Goal: Information Seeking & Learning: Find specific page/section

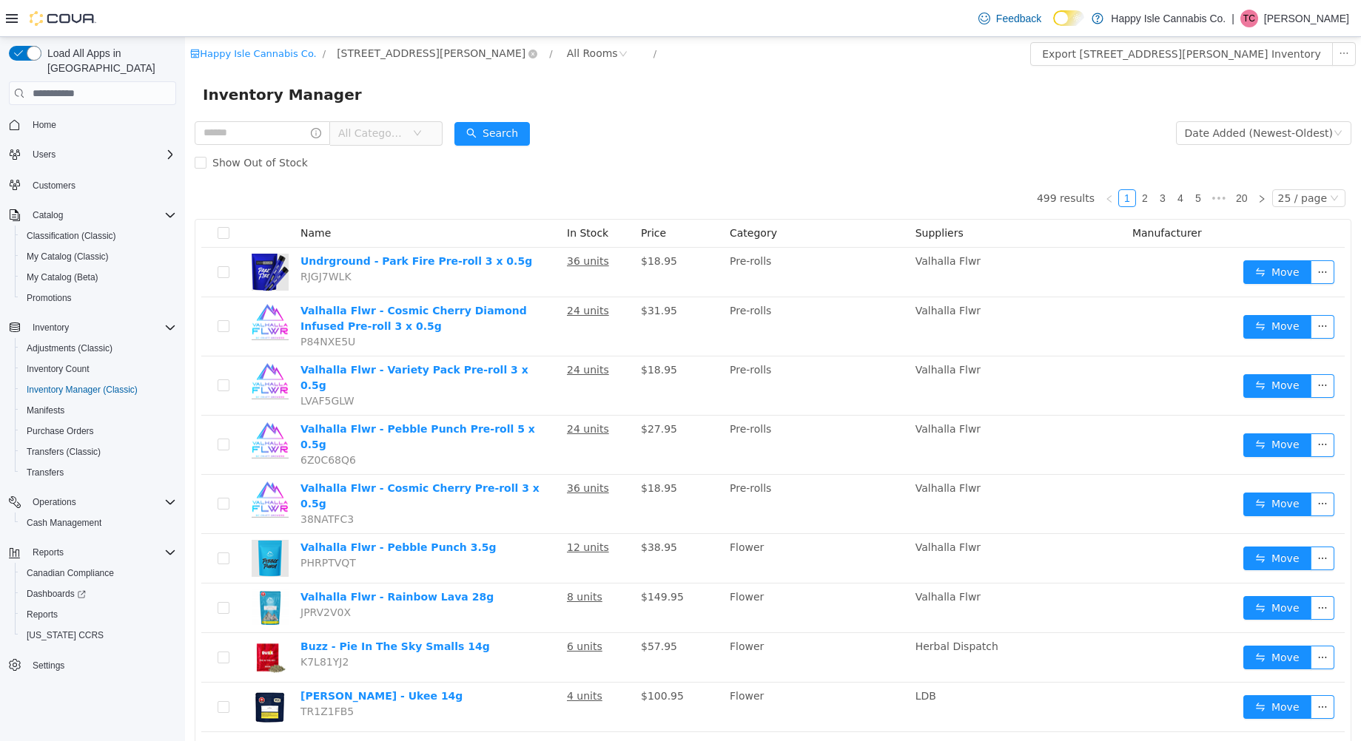
click at [388, 61] on span "[STREET_ADDRESS][PERSON_NAME]" at bounding box center [431, 53] width 189 height 16
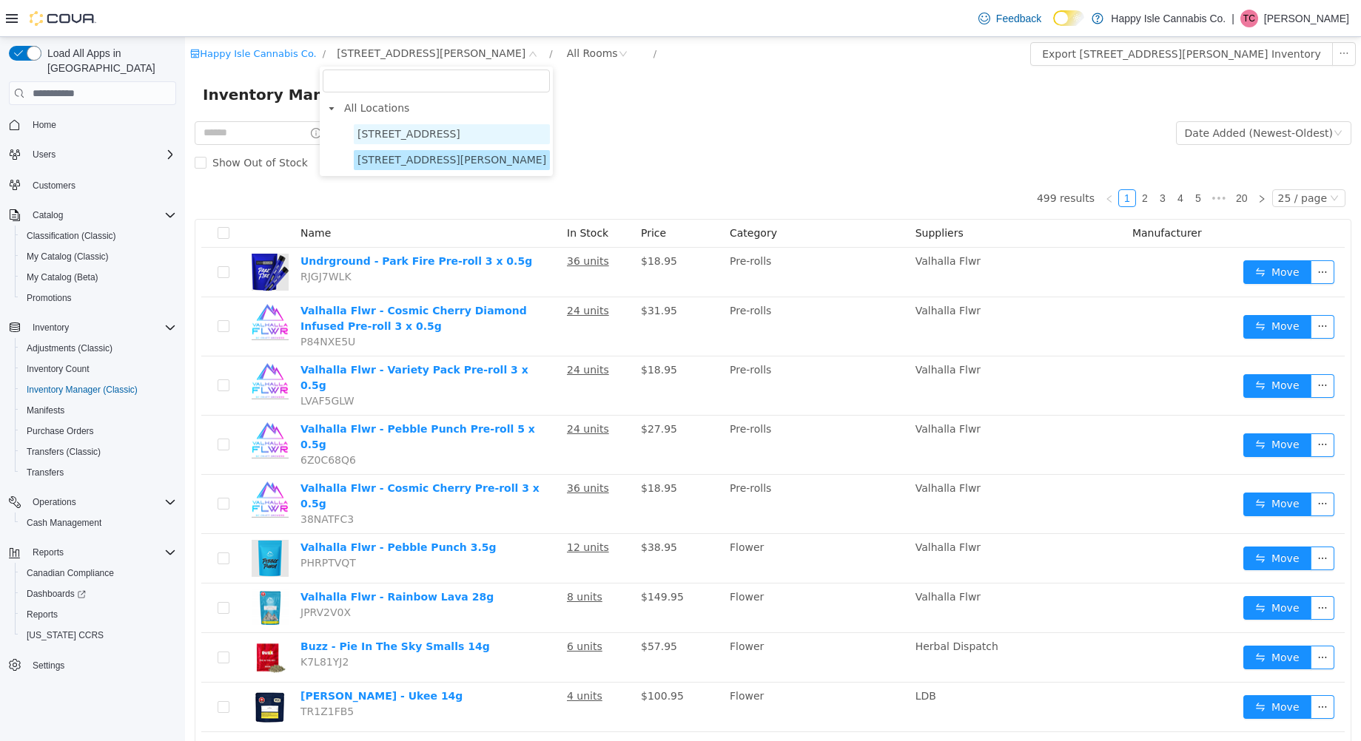
click at [422, 134] on span "[STREET_ADDRESS]" at bounding box center [408, 134] width 103 height 12
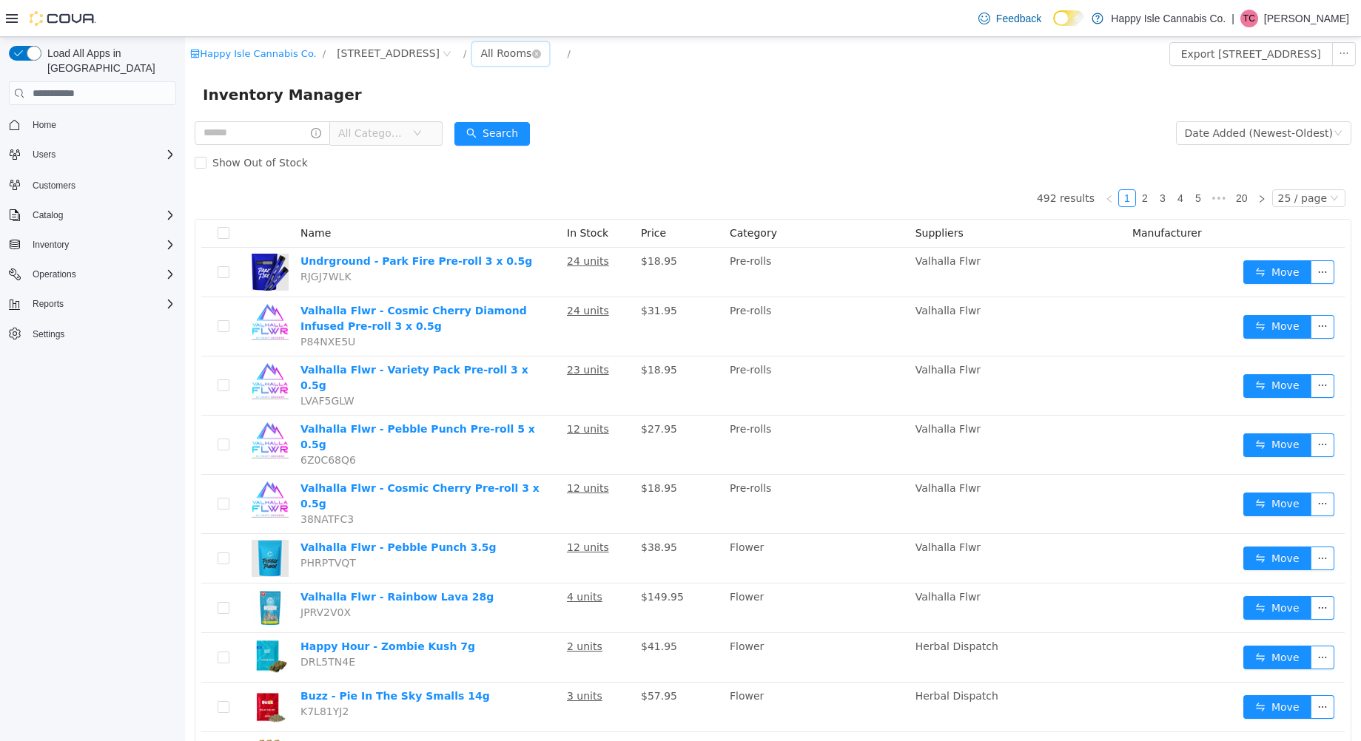
click at [480, 56] on div "All Rooms" at bounding box center [505, 53] width 51 height 22
click at [475, 101] on li "Front Room" at bounding box center [472, 107] width 89 height 24
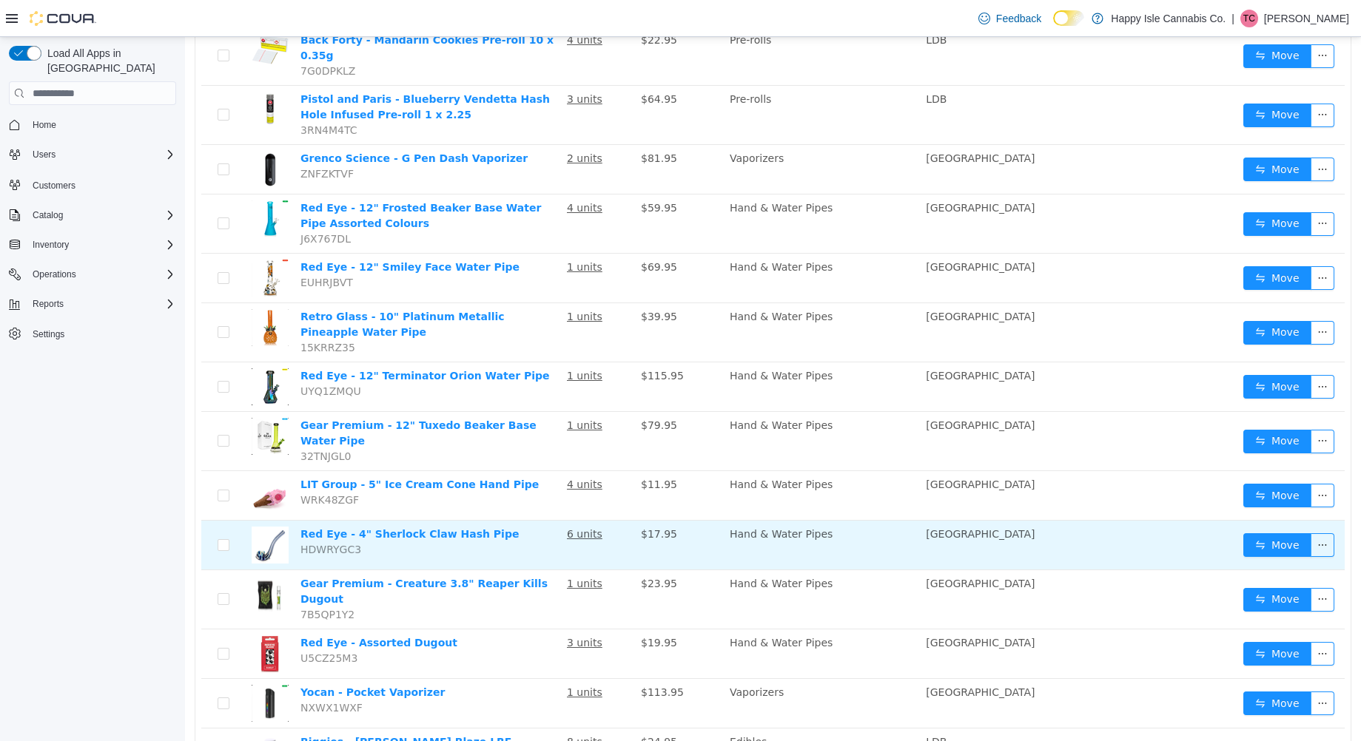
scroll to position [844, 0]
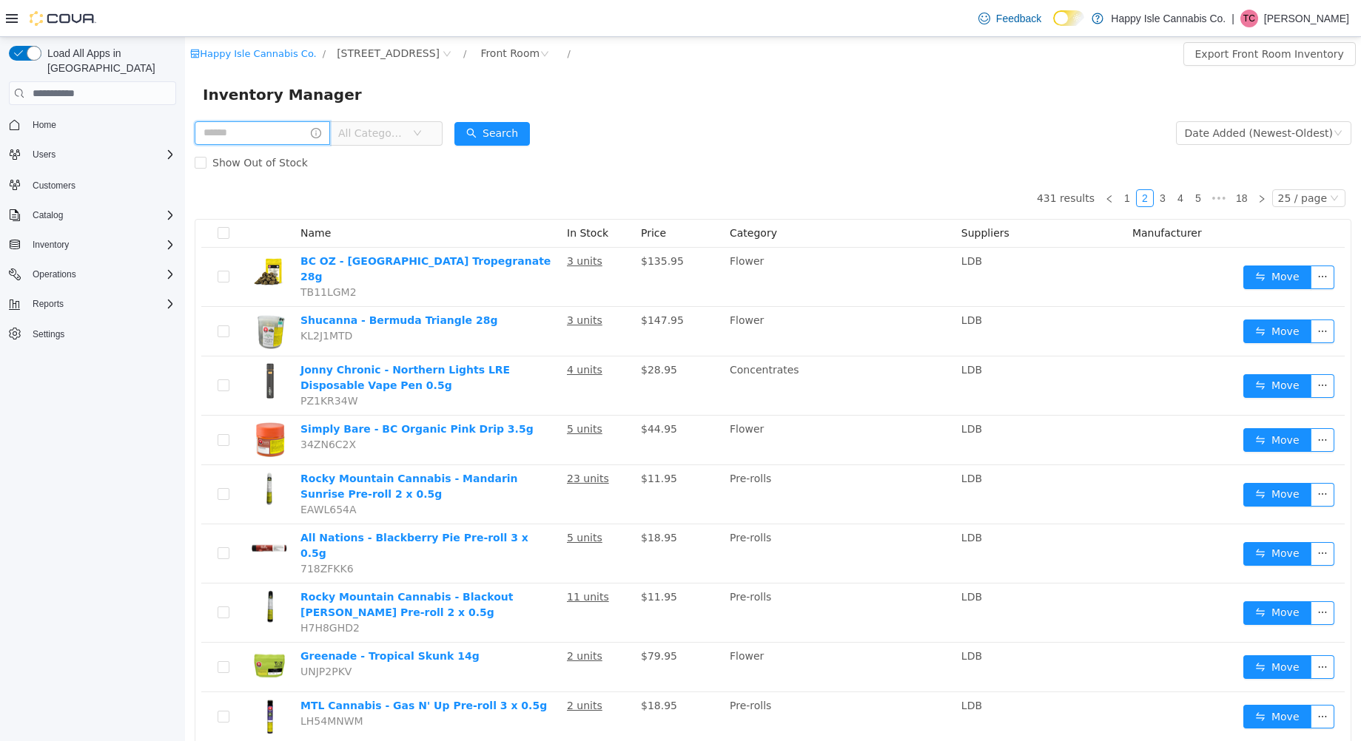
click at [276, 135] on input "text" at bounding box center [262, 133] width 135 height 24
click at [480, 50] on div "Front Room" at bounding box center [509, 53] width 59 height 22
click at [469, 84] on li "All Rooms" at bounding box center [472, 84] width 89 height 24
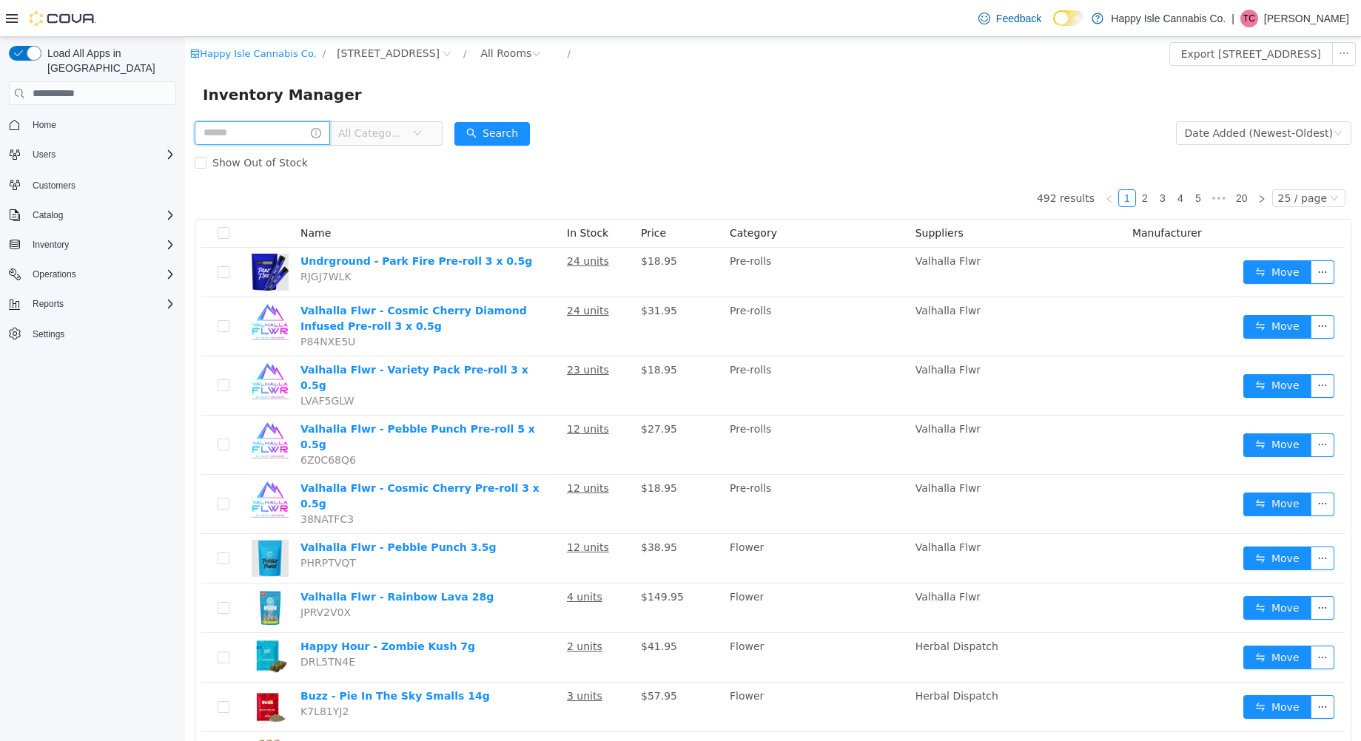
click at [294, 139] on input "text" at bounding box center [262, 133] width 135 height 24
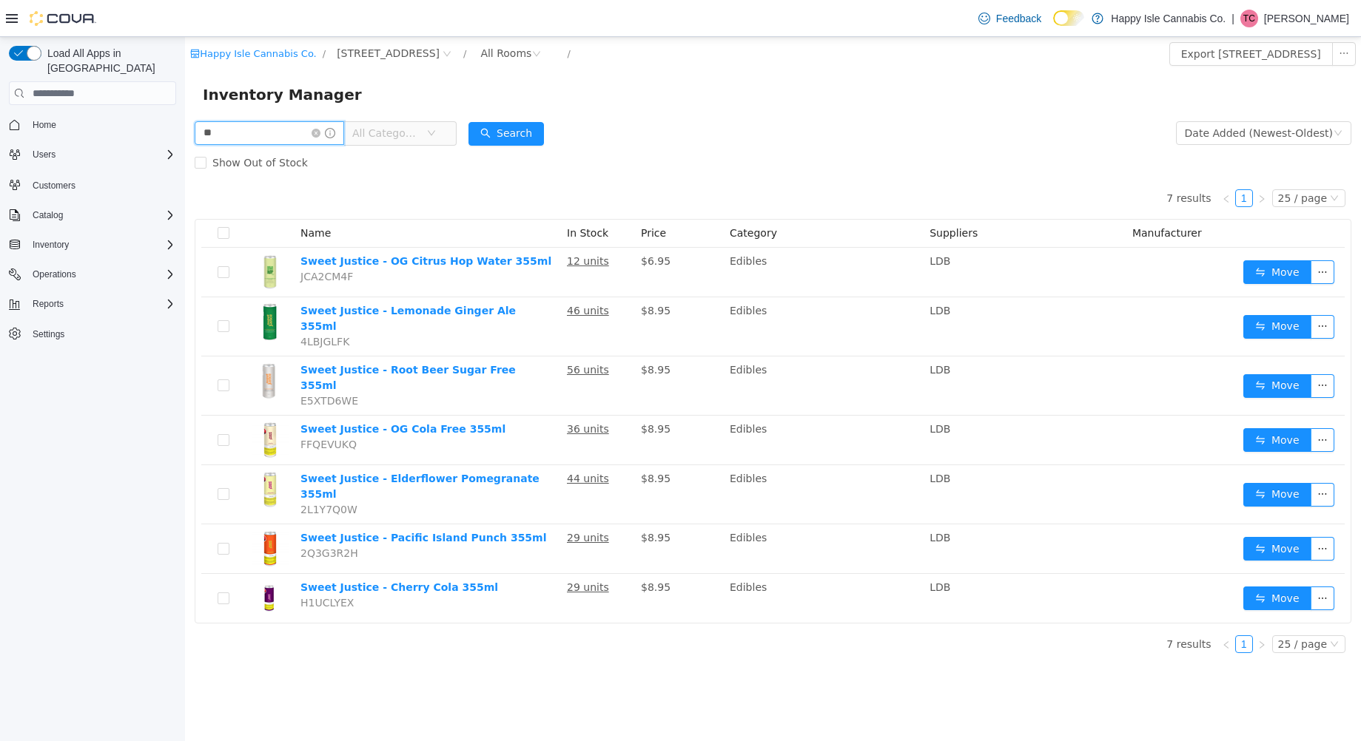
type input "*"
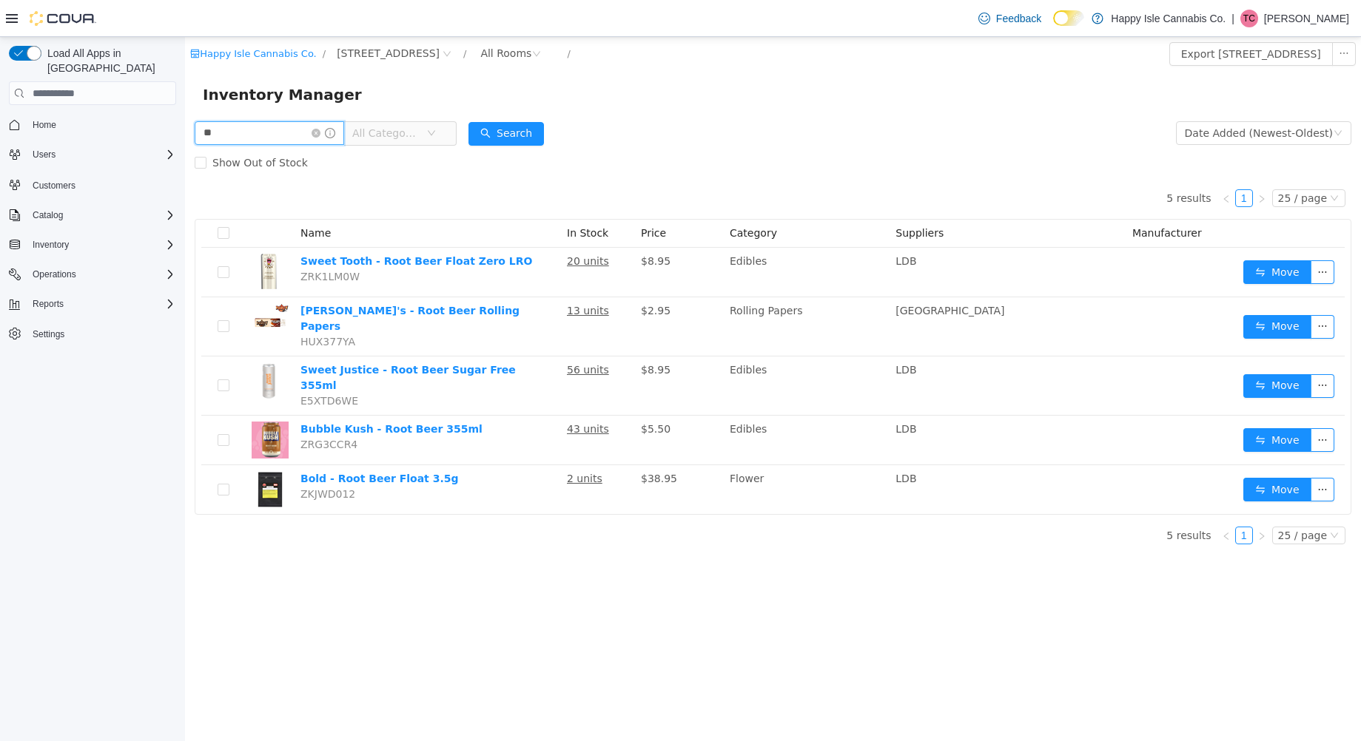
type input "*"
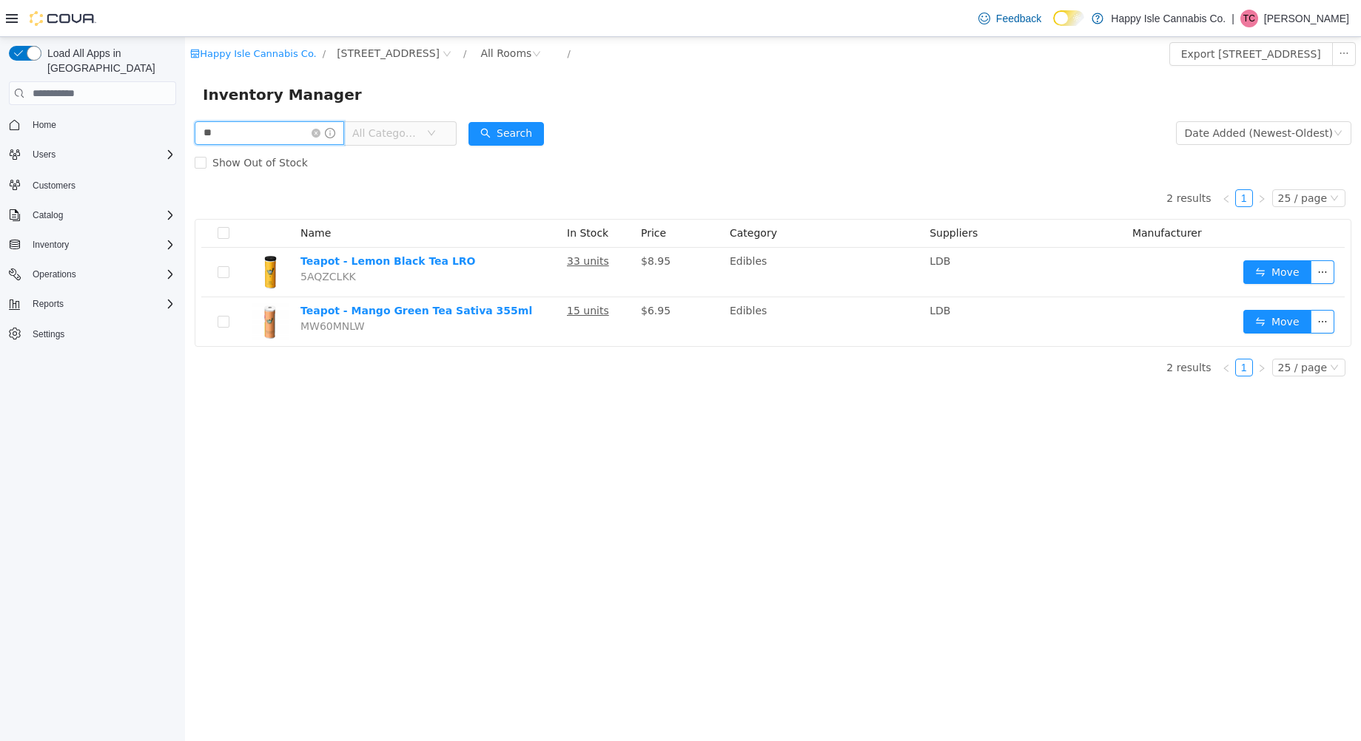
type input "*"
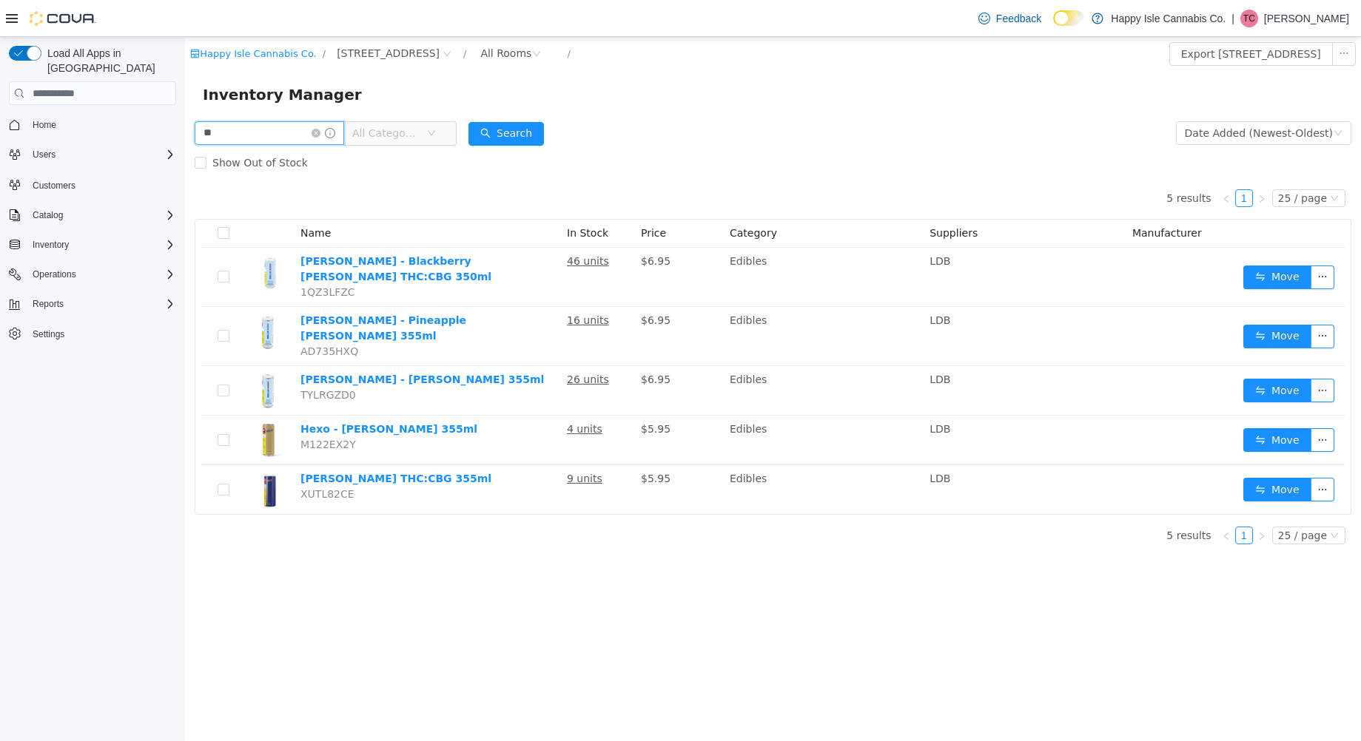
type input "*"
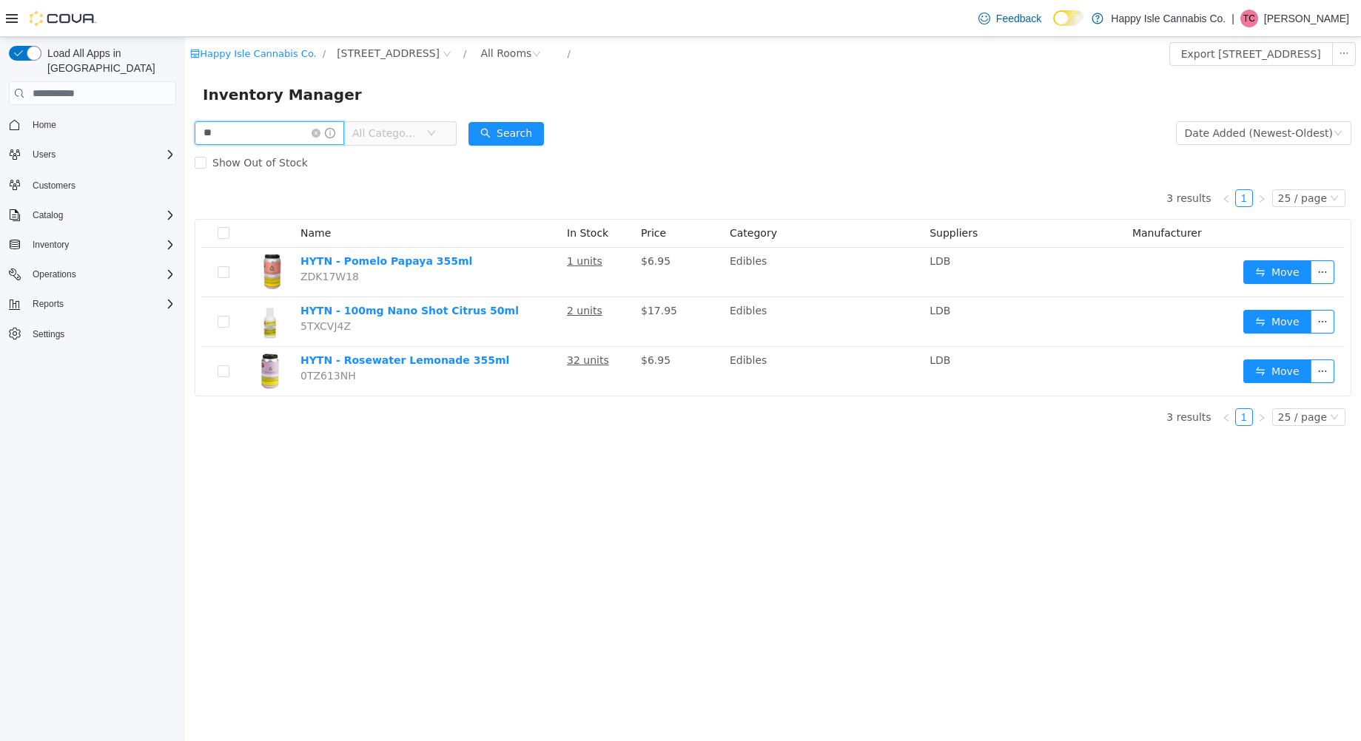
type input "*"
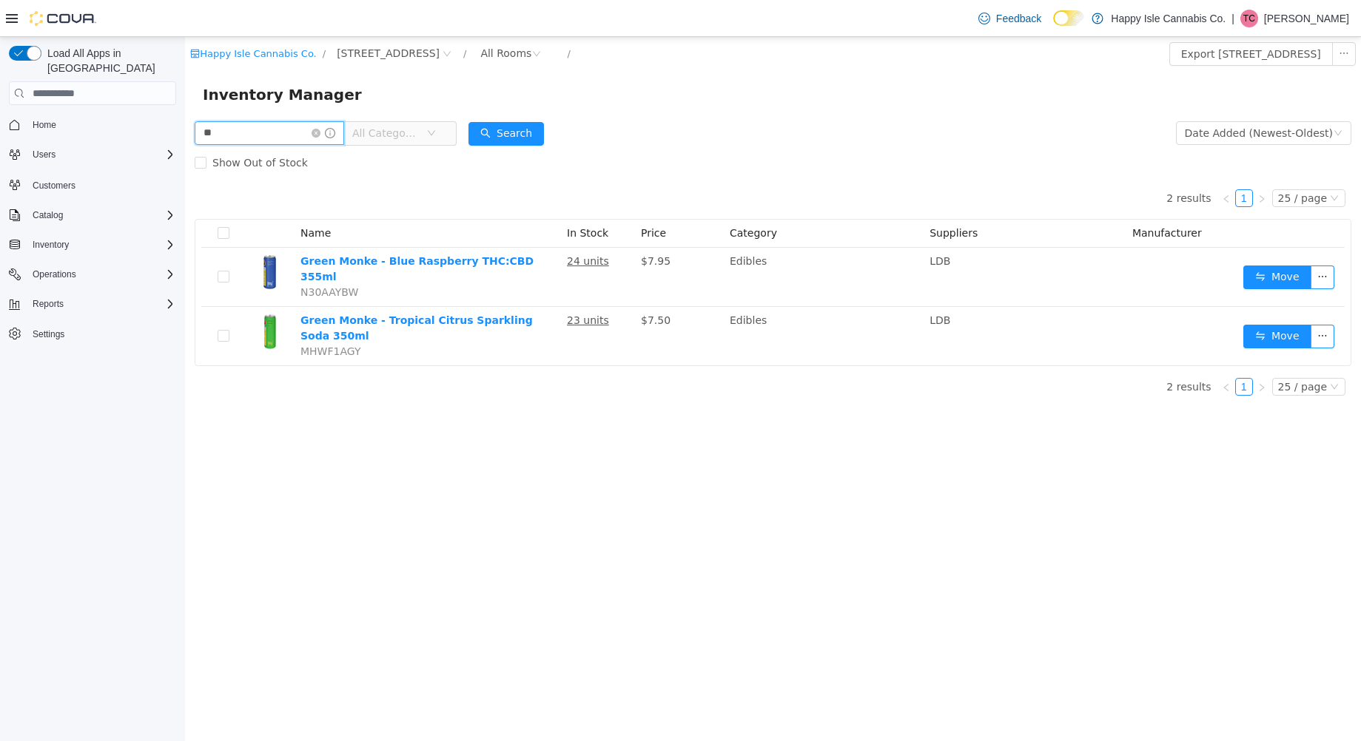
type input "*"
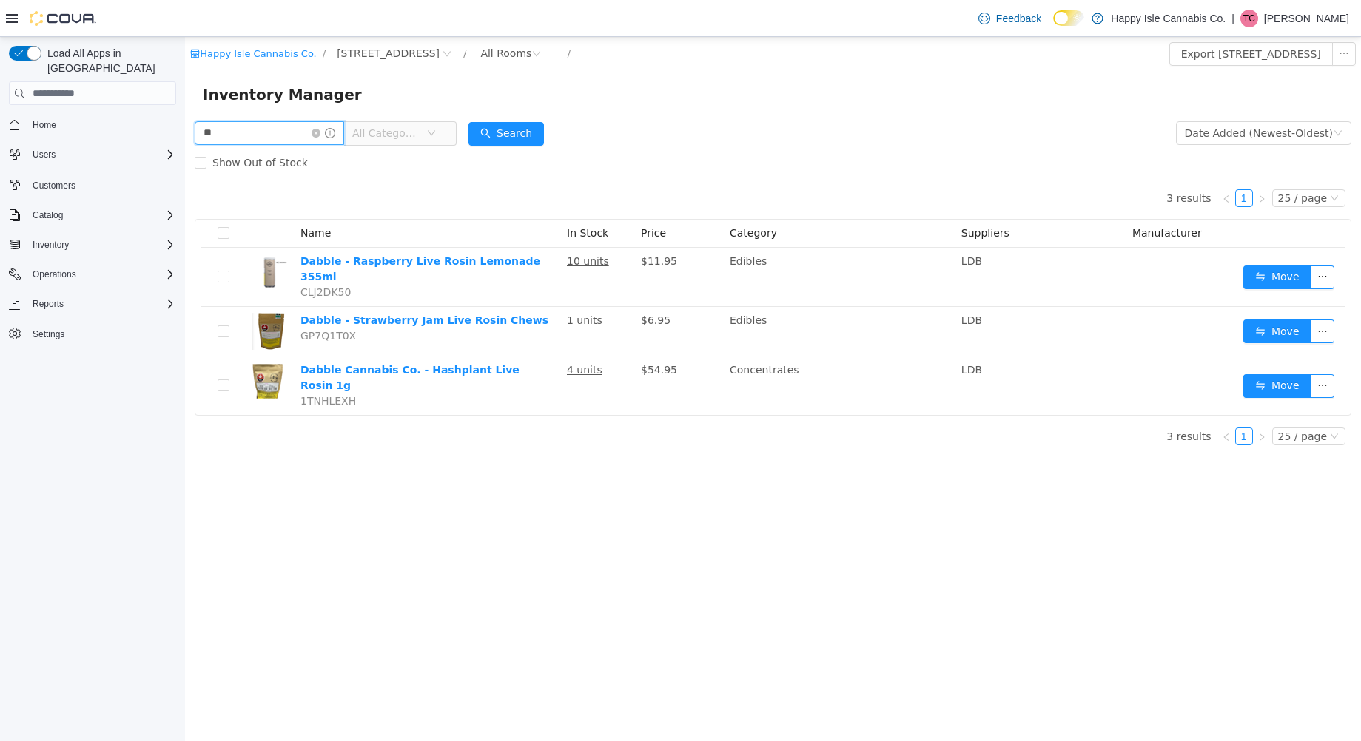
type input "*"
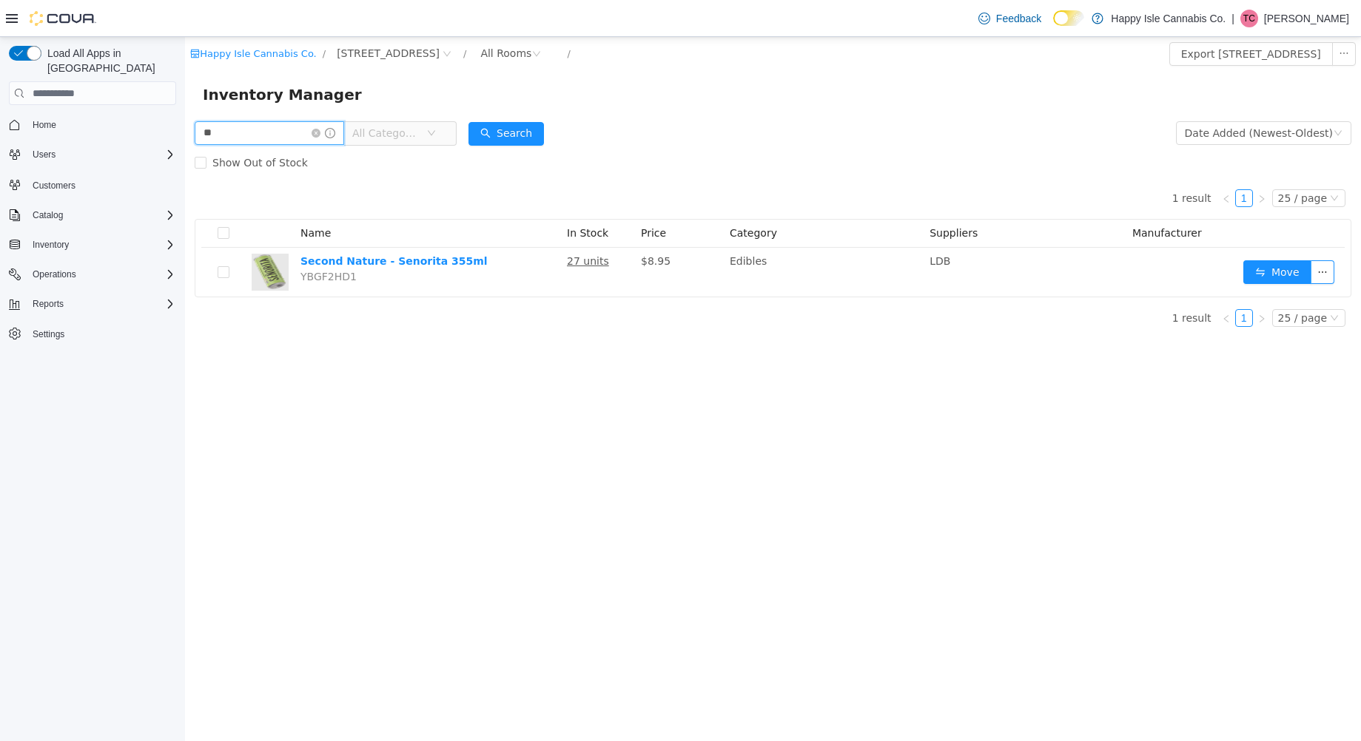
type input "*"
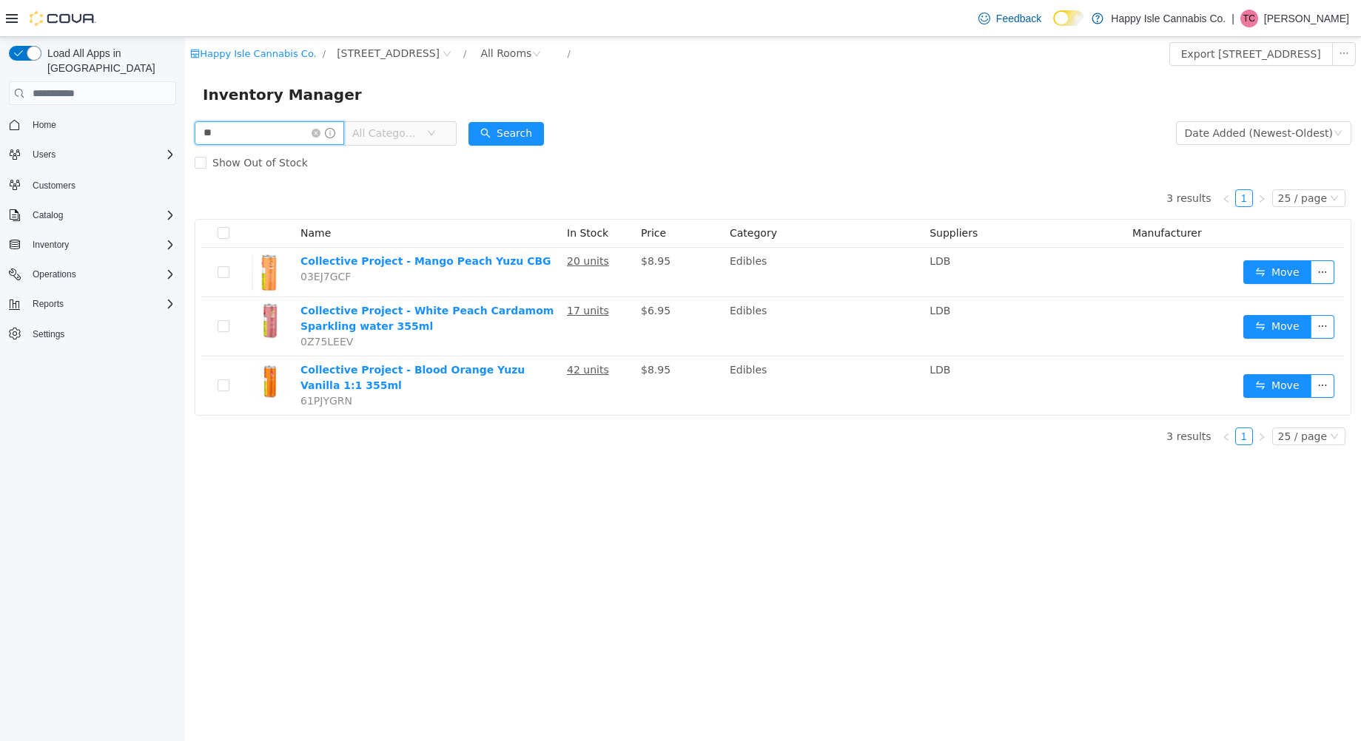
type input "*"
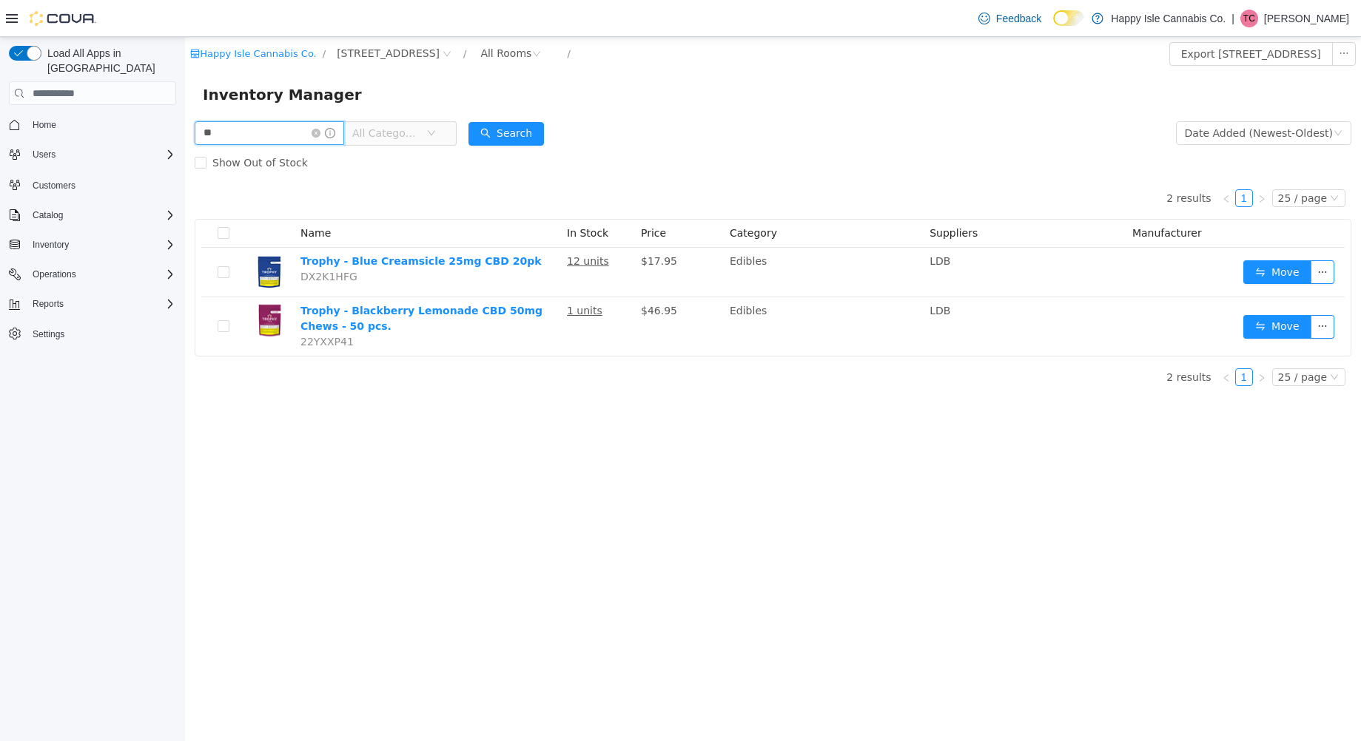
type input "*"
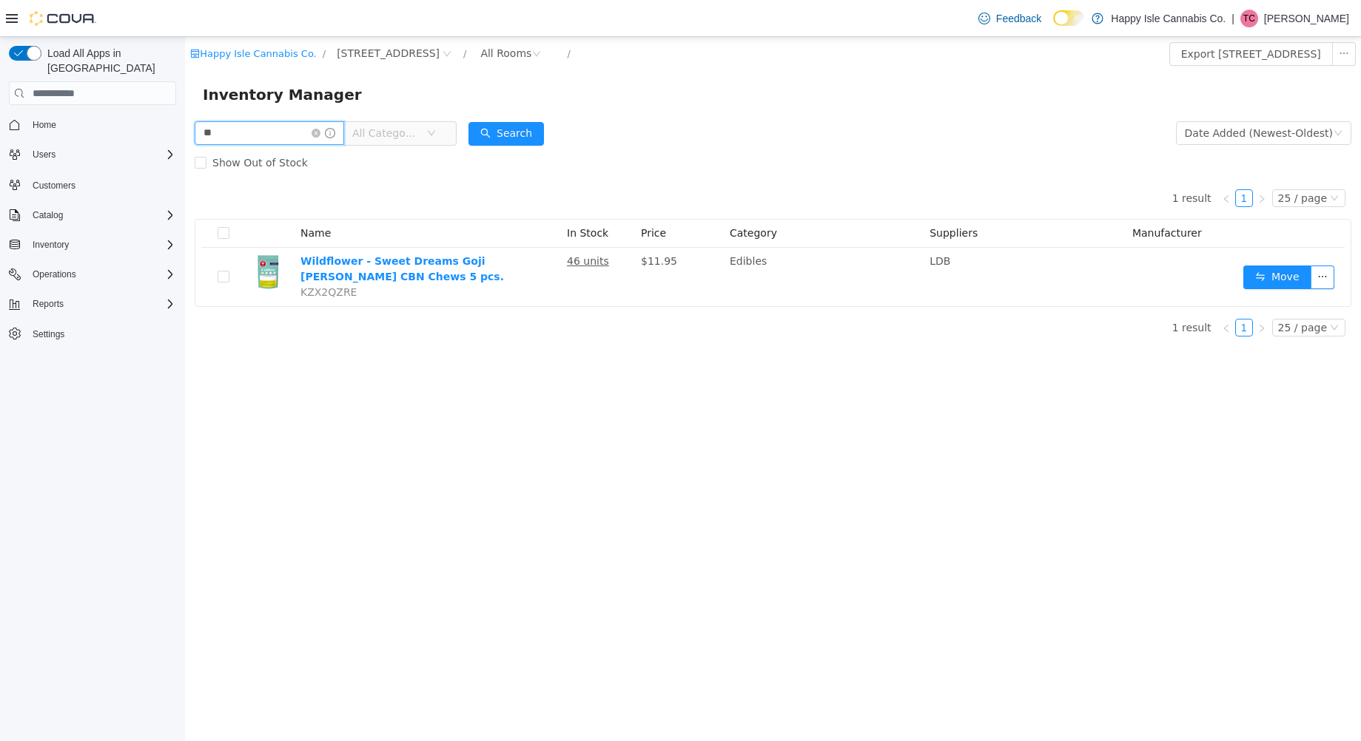
type input "*"
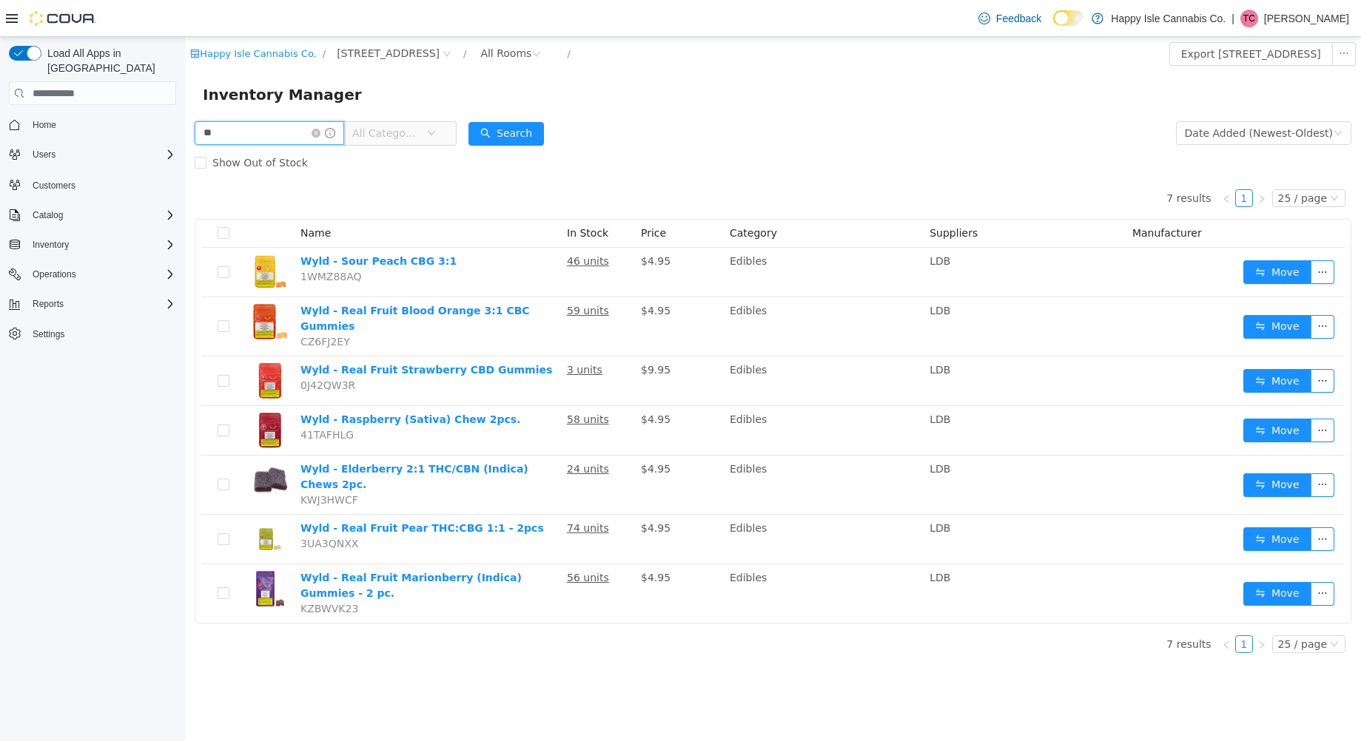
type input "*"
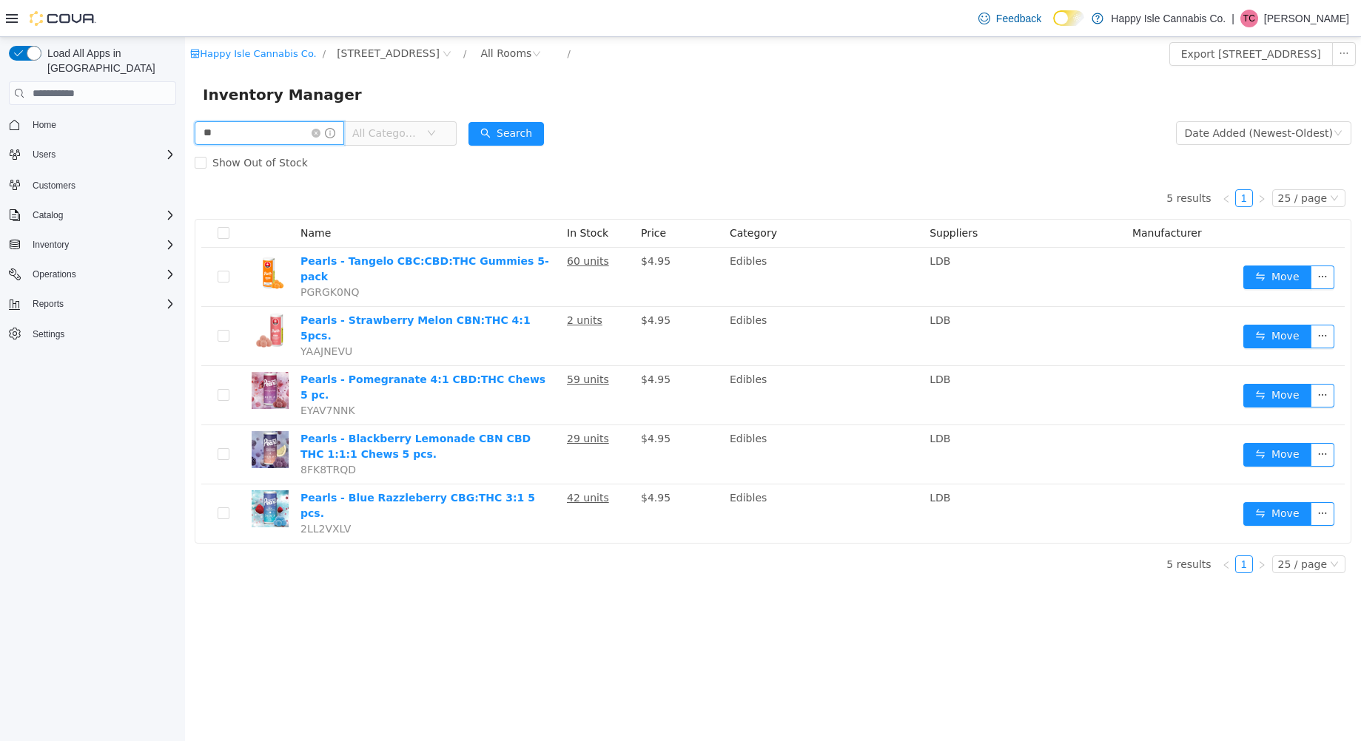
type input "*"
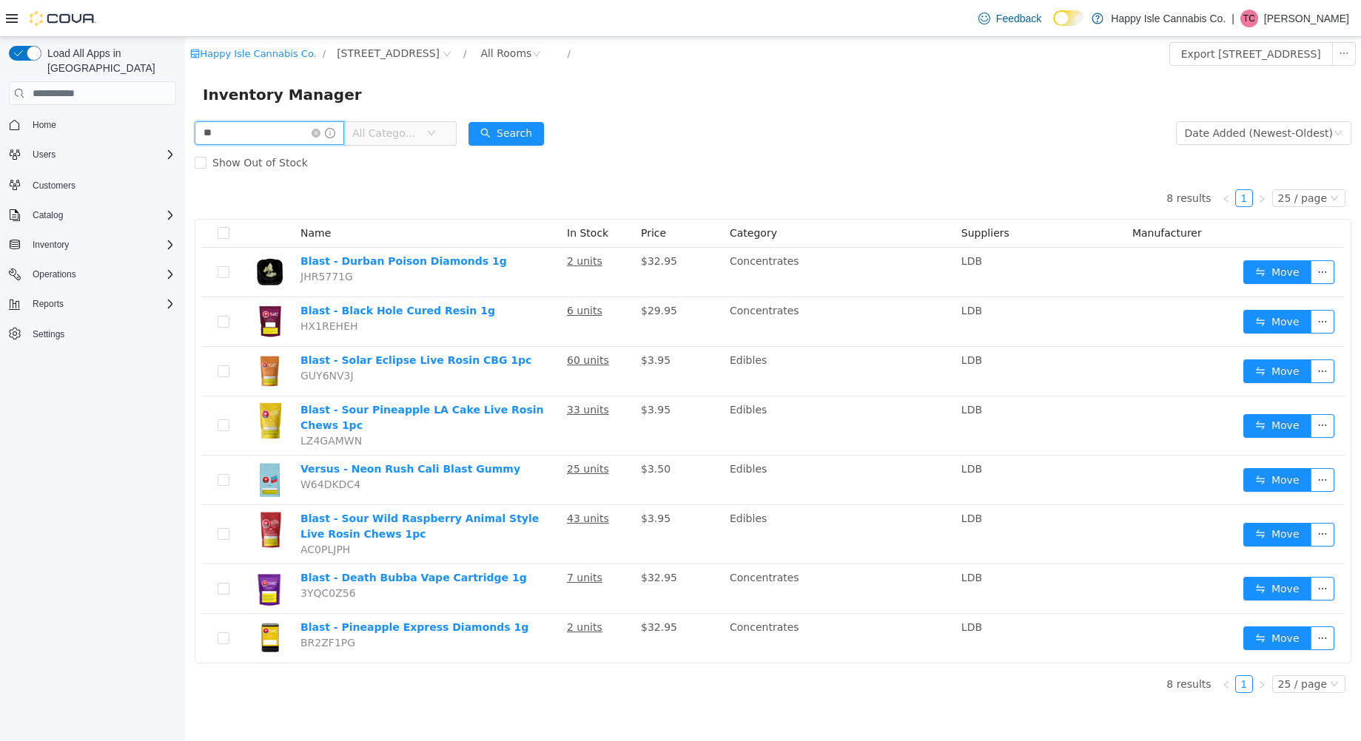
type input "*"
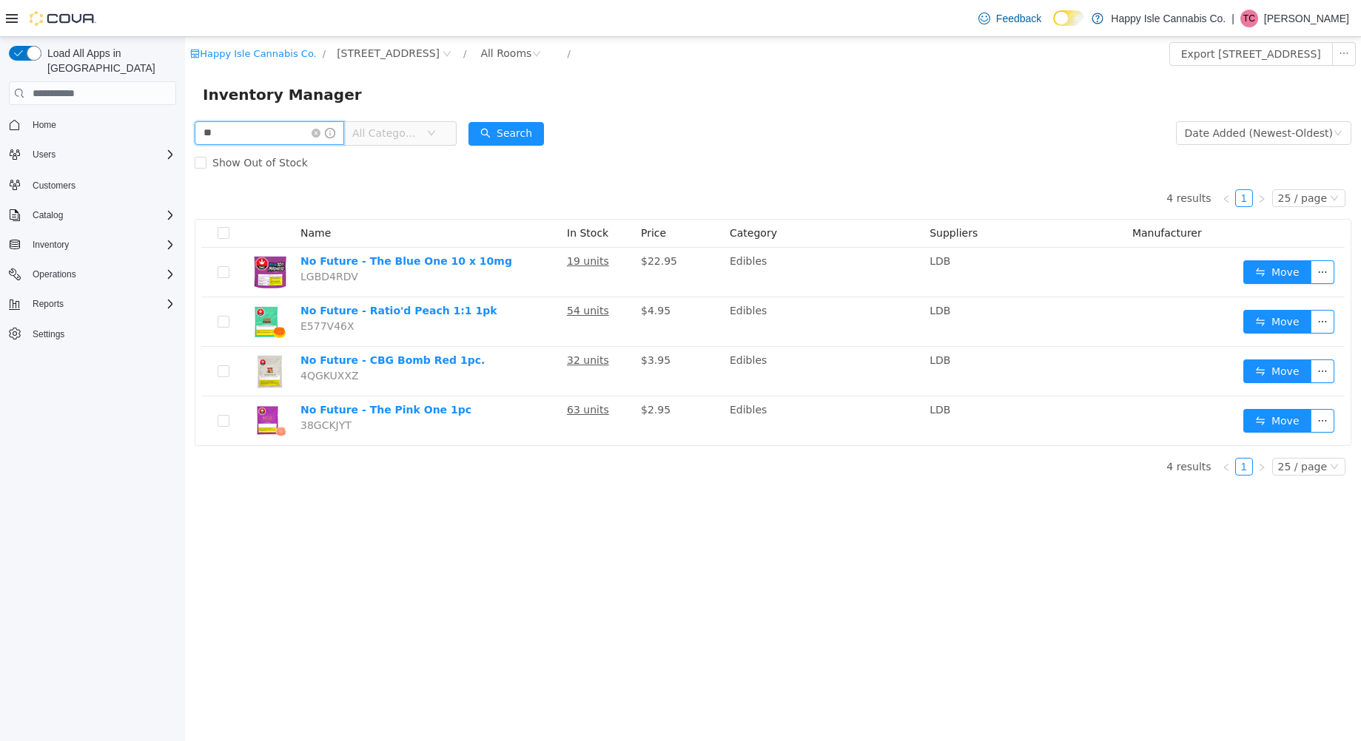
type input "*"
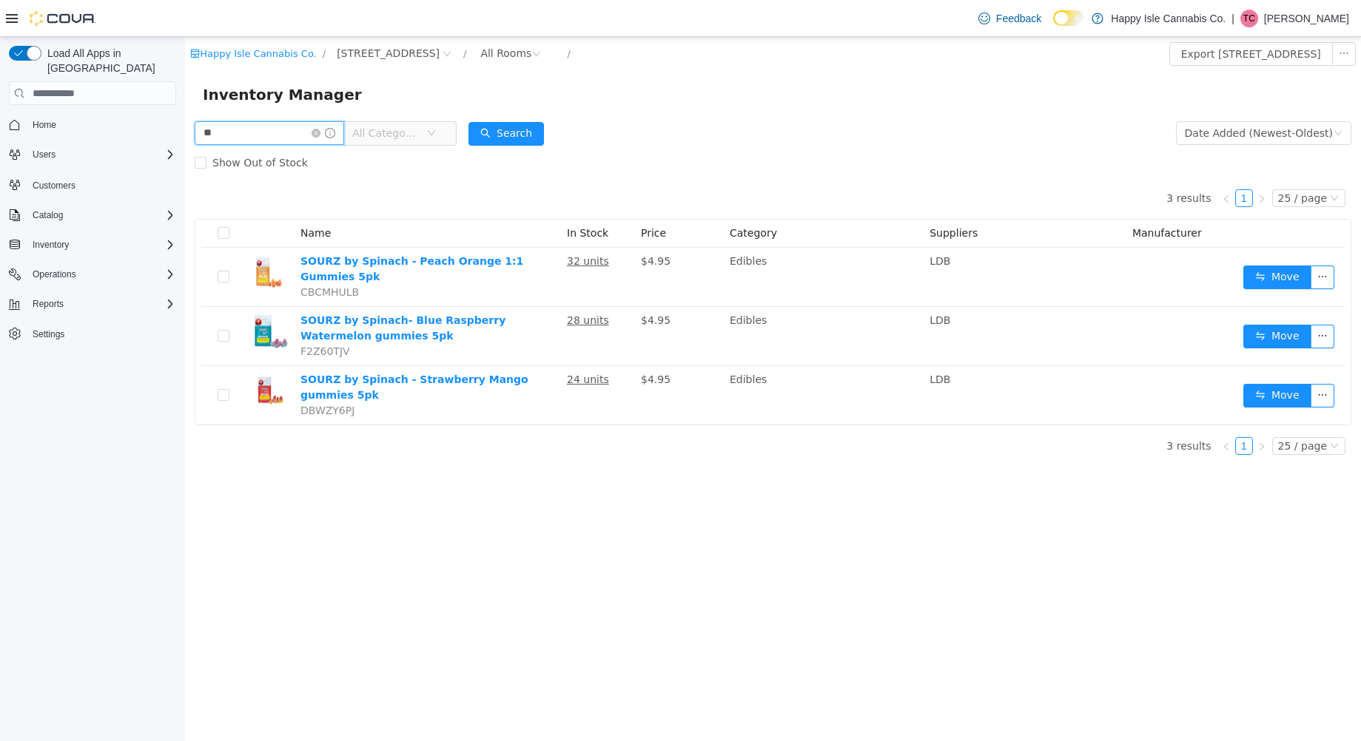
type input "*"
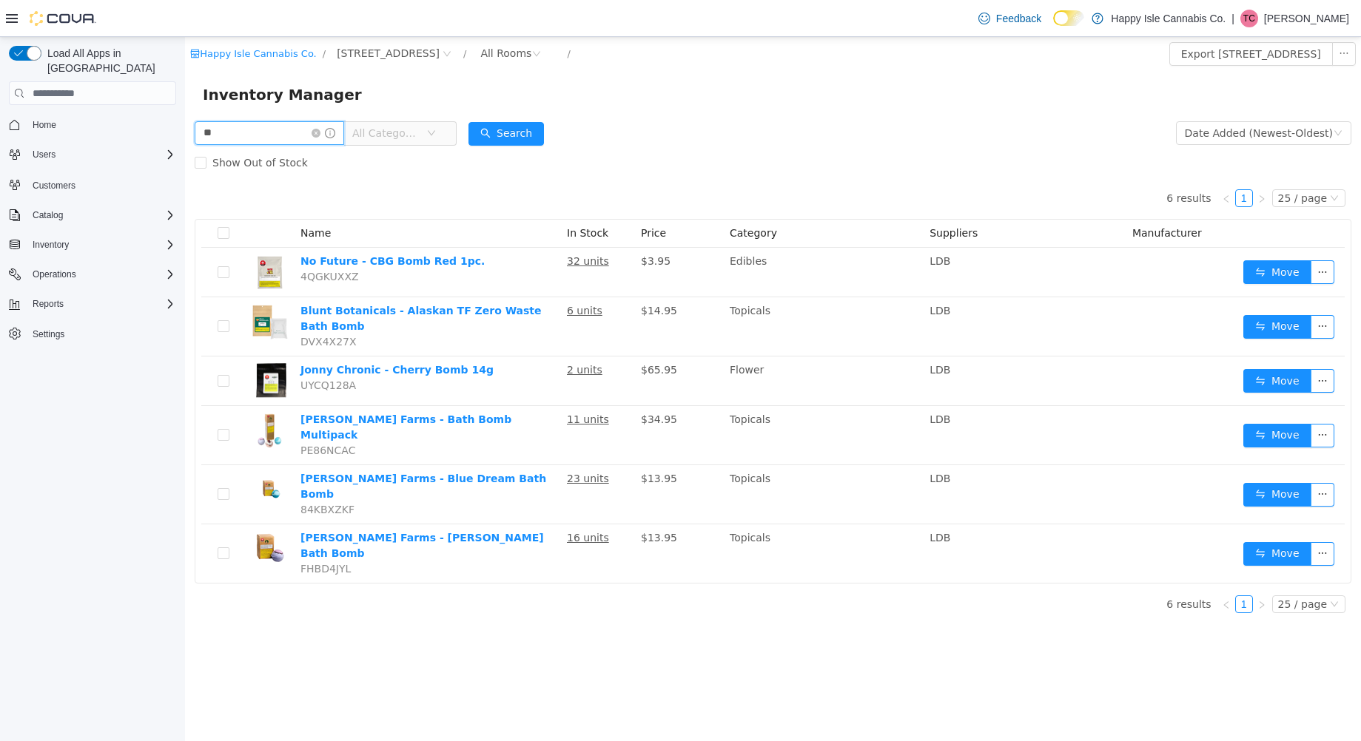
type input "*"
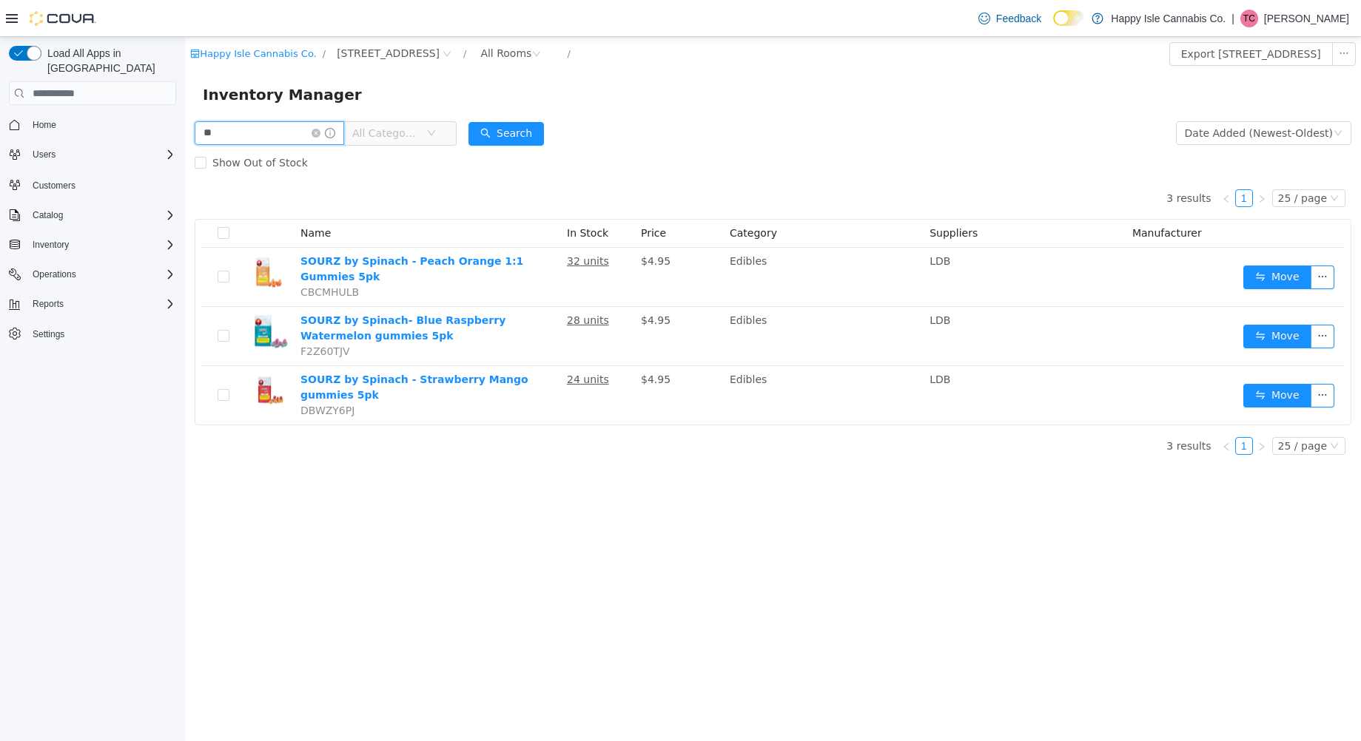
type input "*"
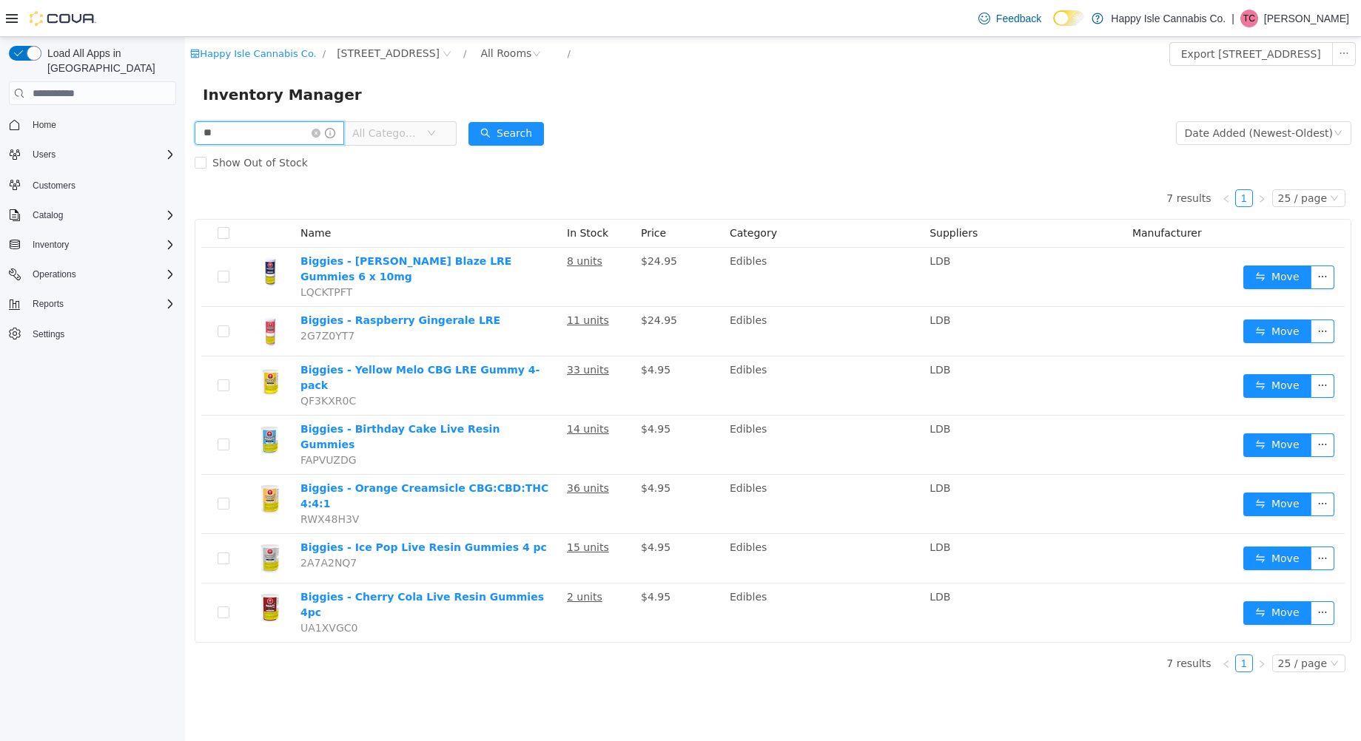
type input "*"
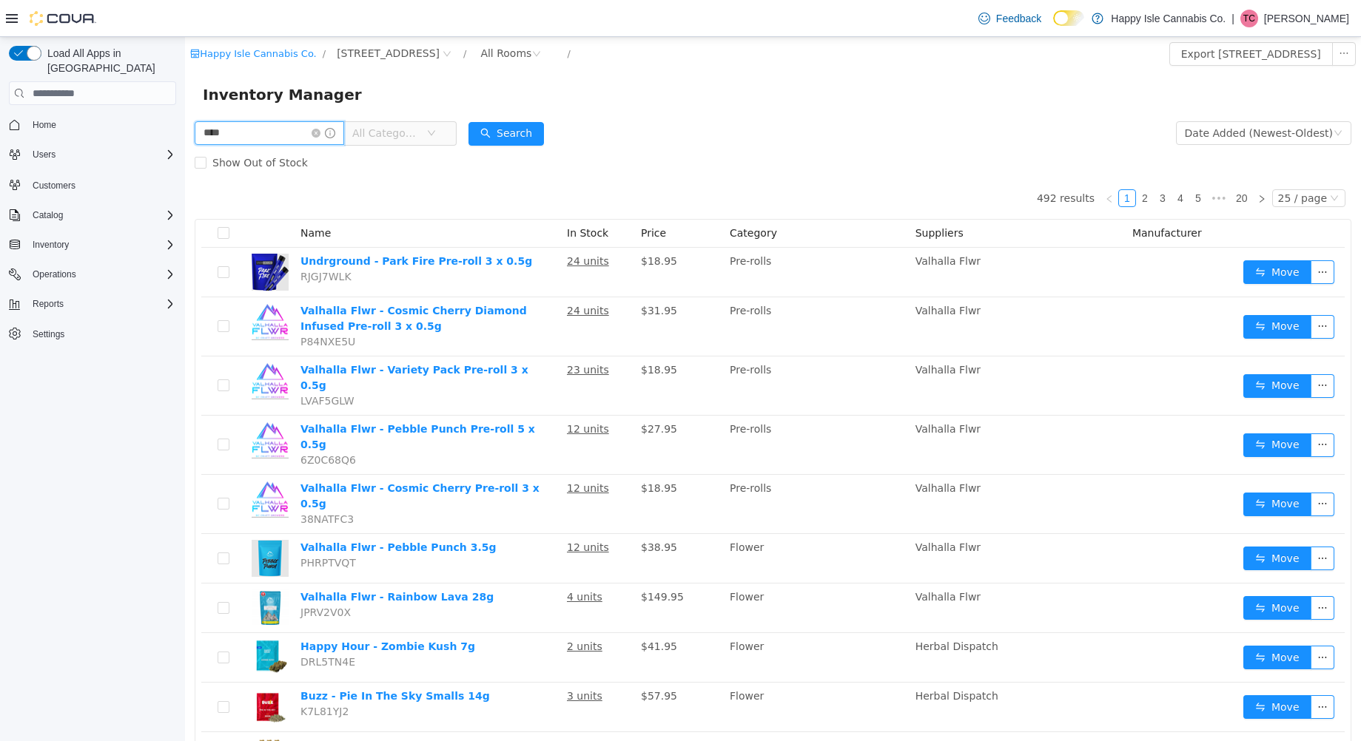
type input "****"
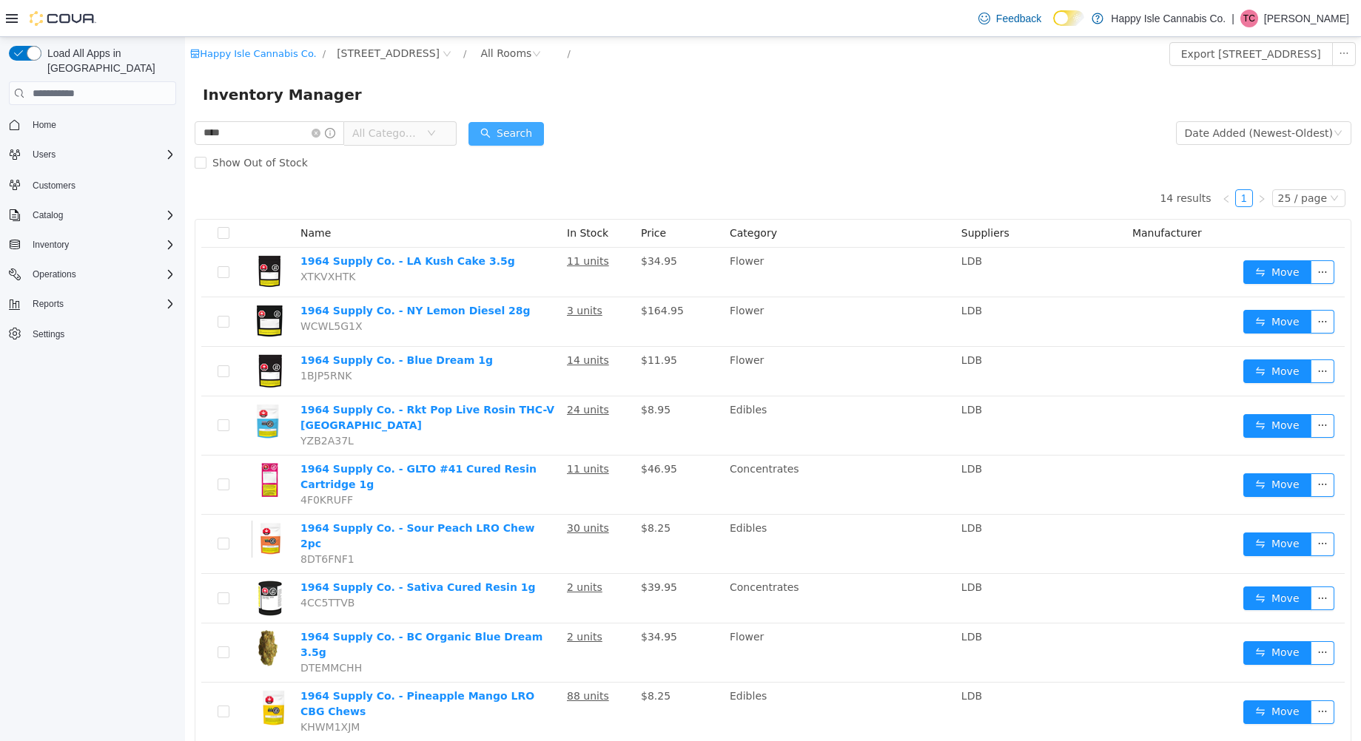
click at [530, 141] on button "Search" at bounding box center [505, 134] width 75 height 24
click at [293, 128] on input "****" at bounding box center [269, 133] width 149 height 24
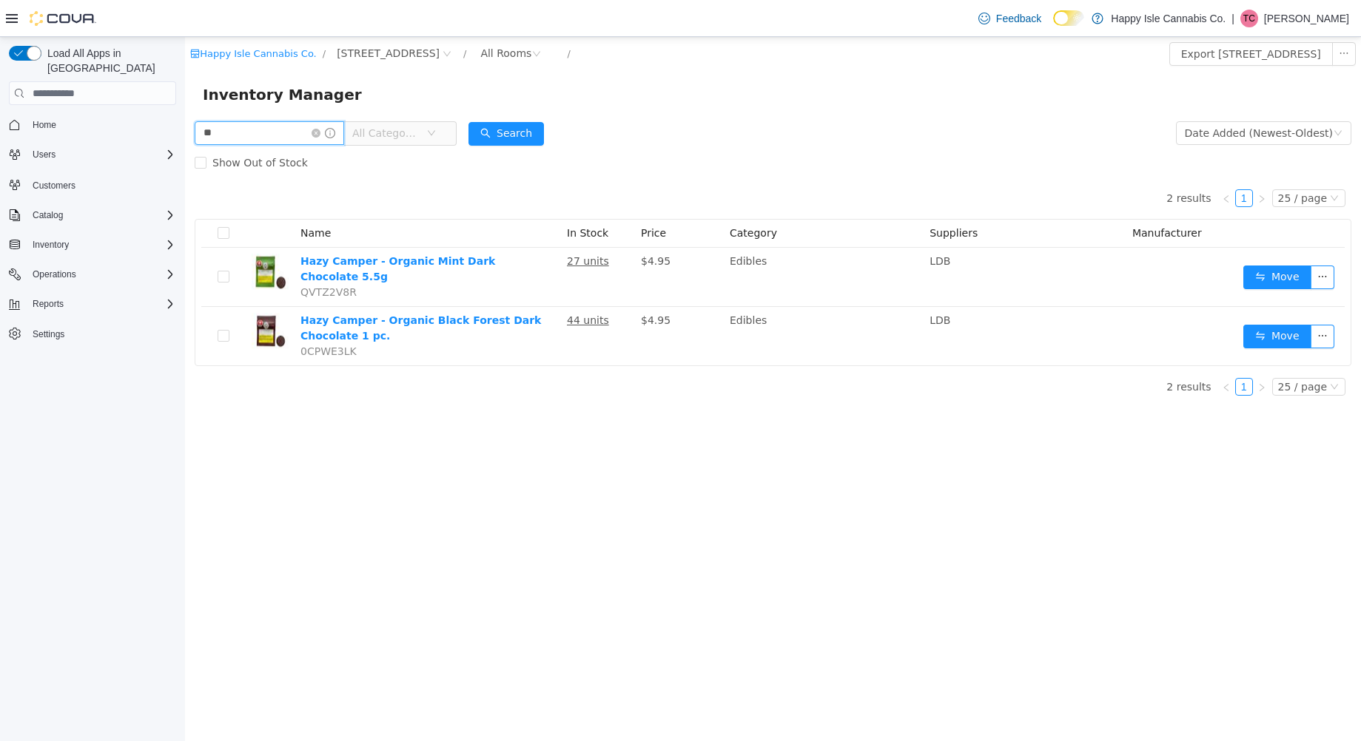
type input "*"
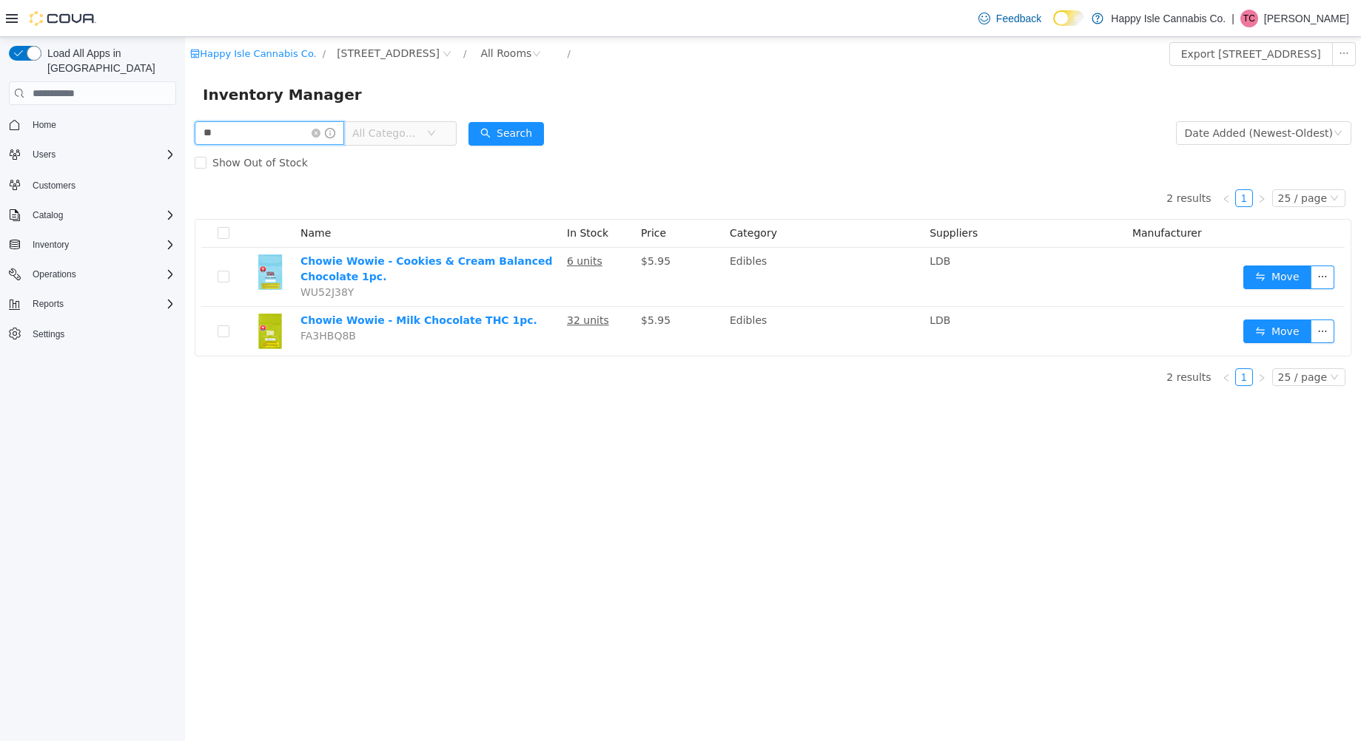
type input "*"
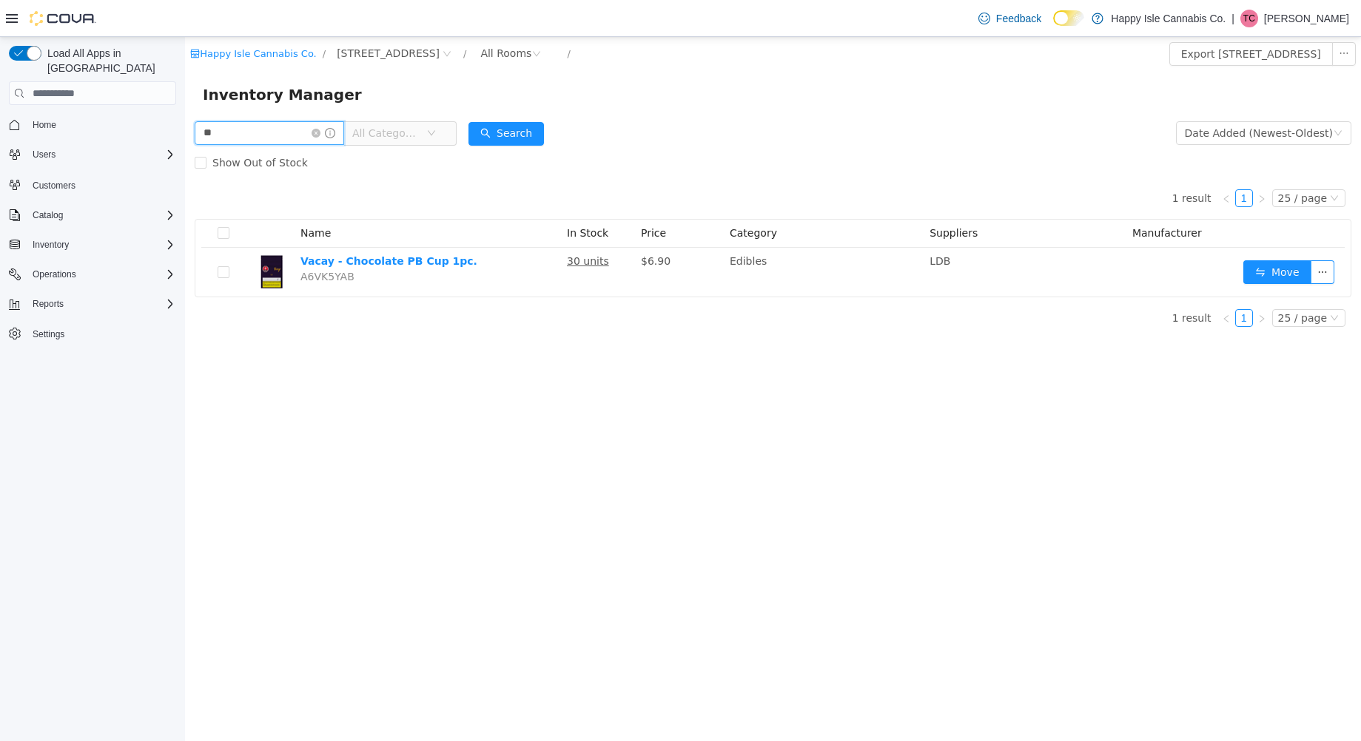
type input "*"
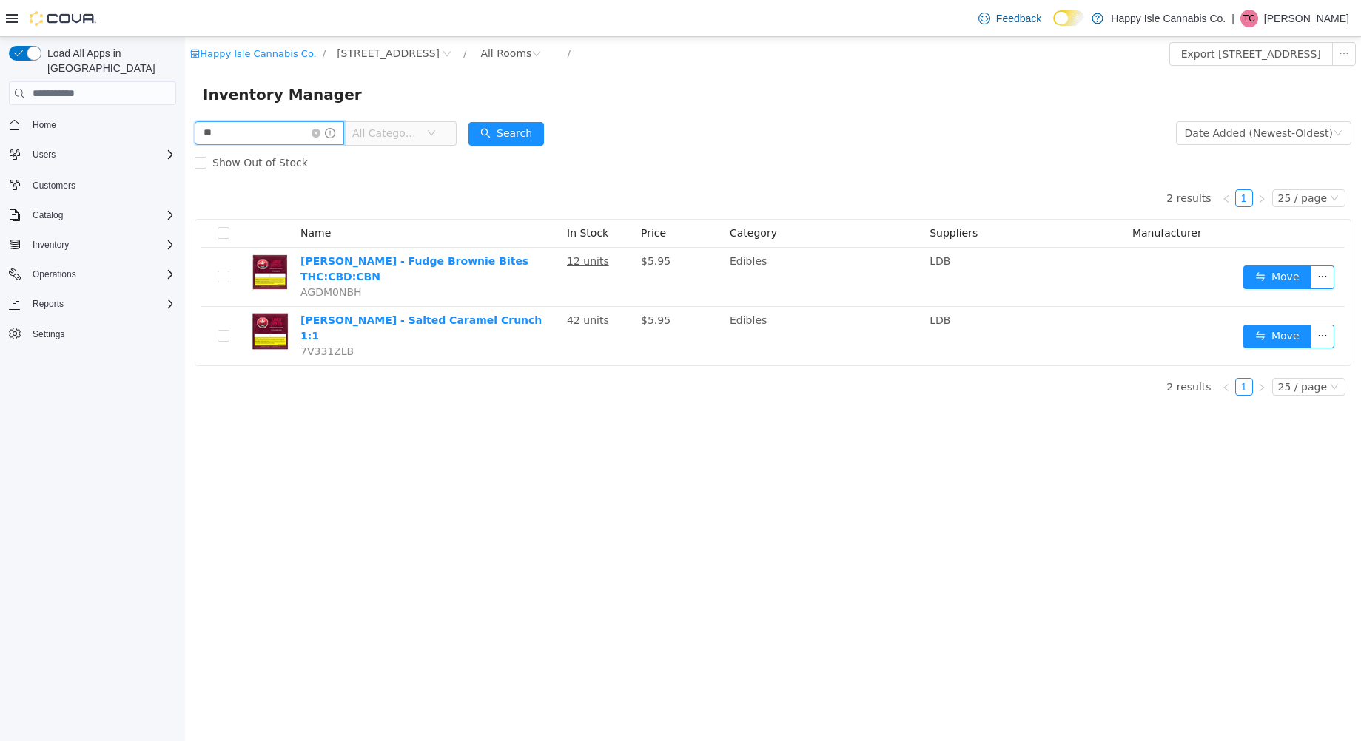
type input "*"
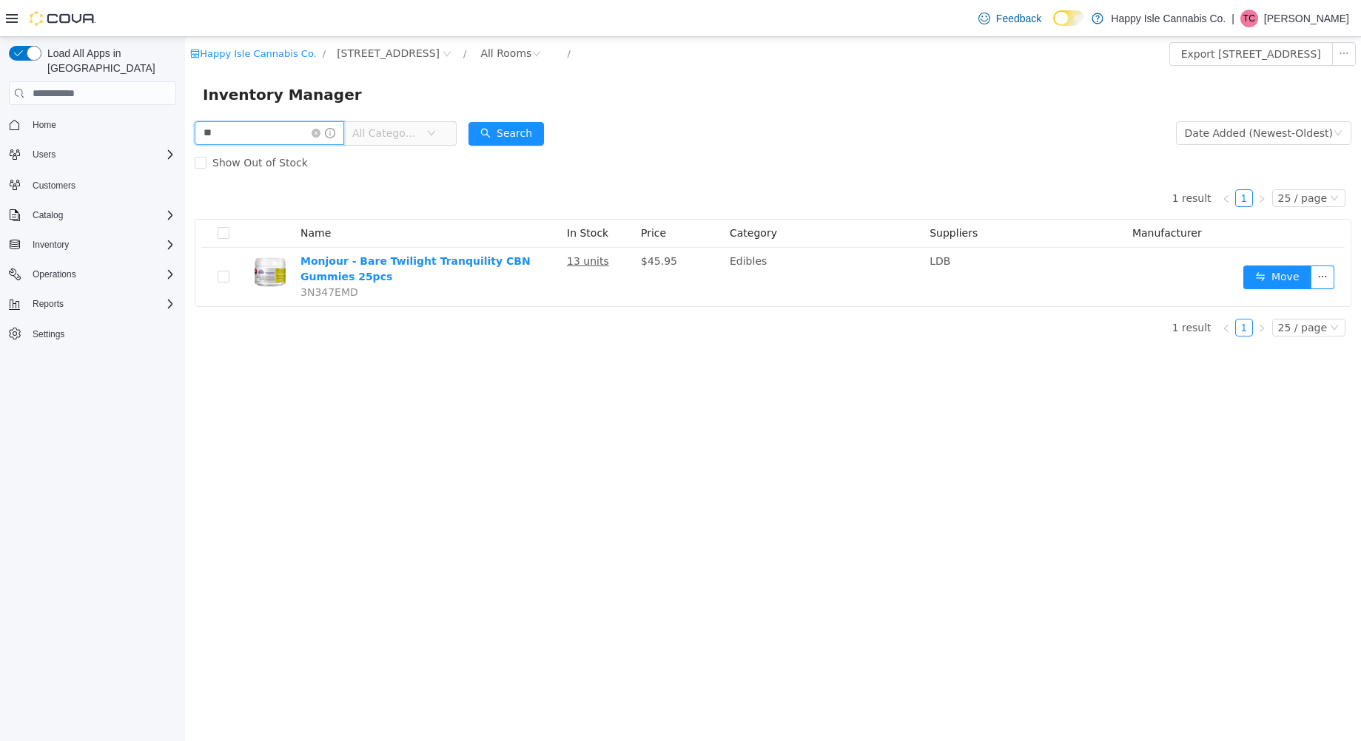
type input "*"
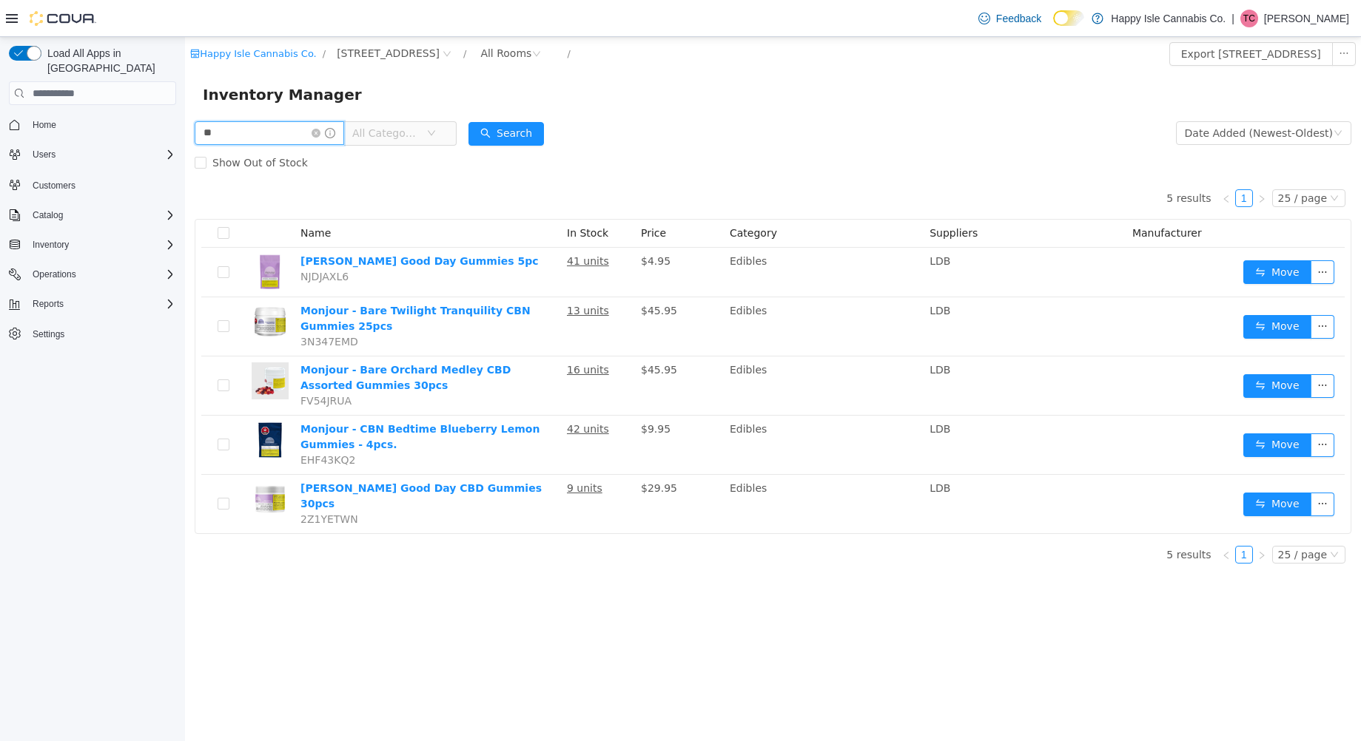
type input "*"
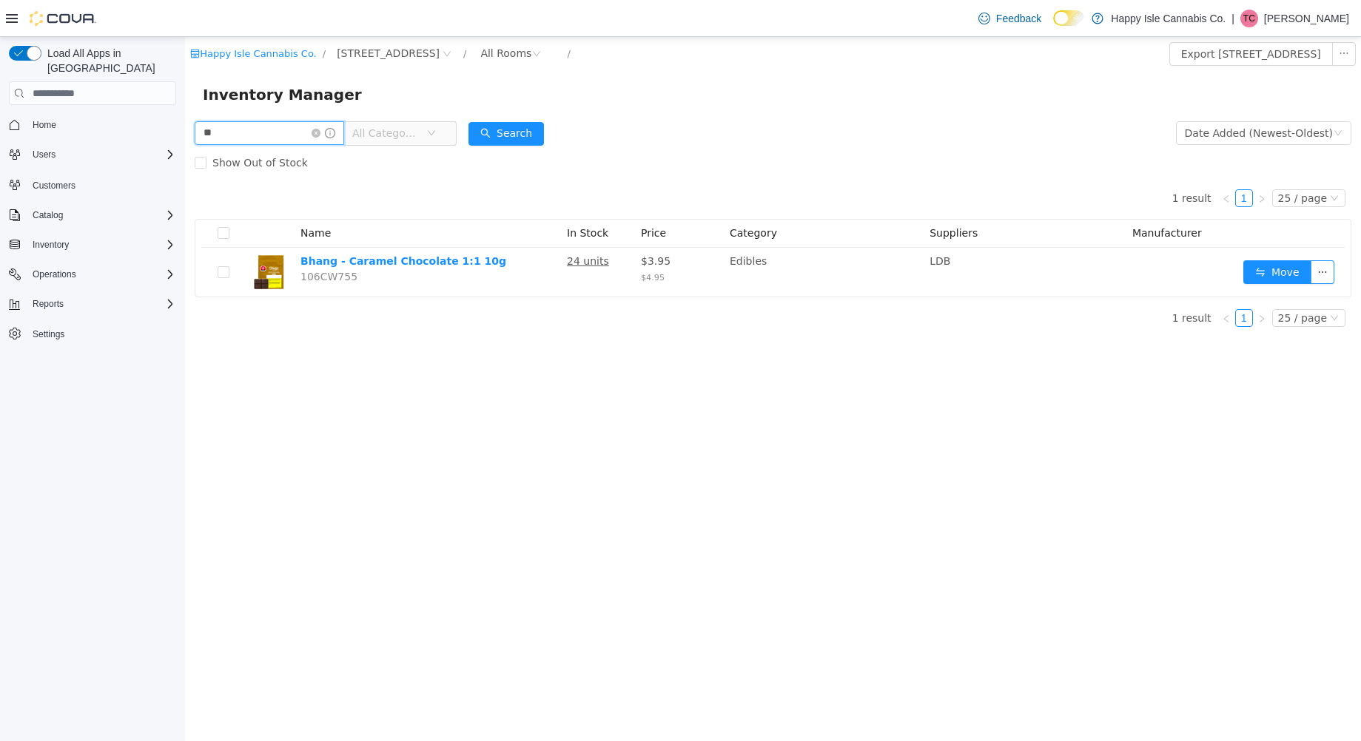
type input "*"
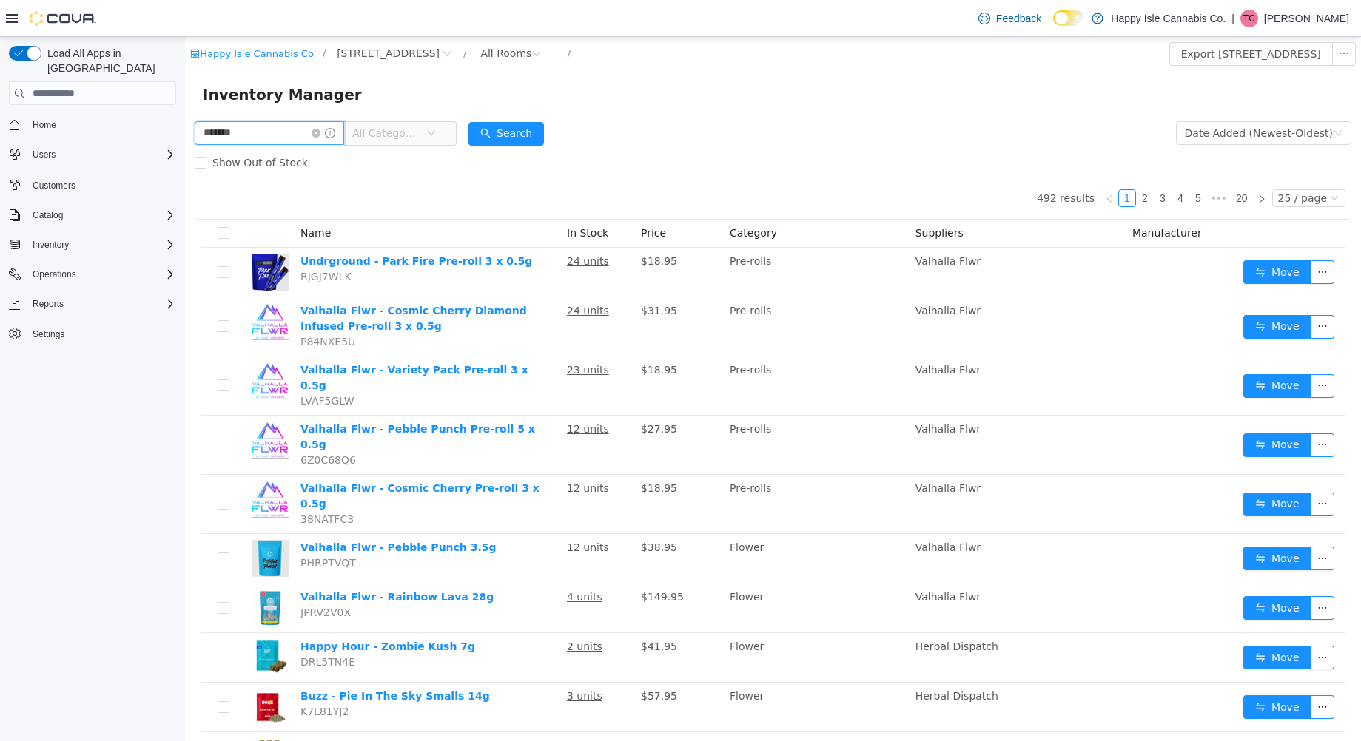
type input "*******"
